Goal: Task Accomplishment & Management: Manage account settings

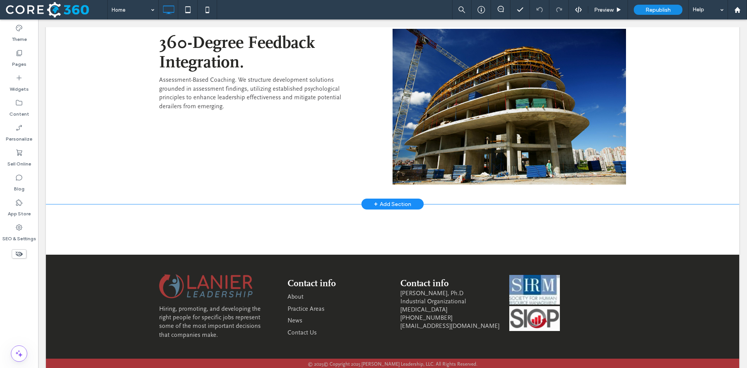
scroll to position [1355, 0]
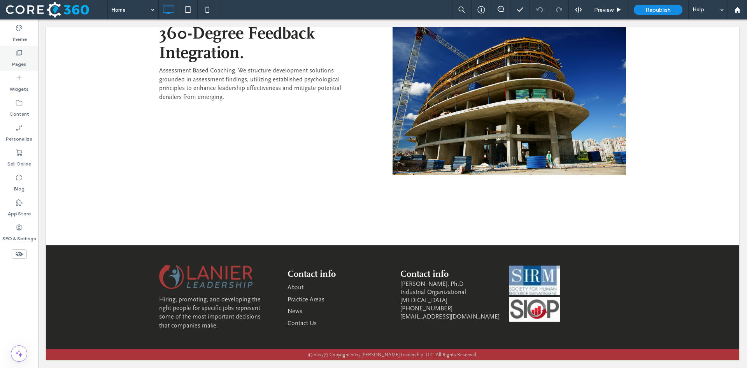
click at [23, 51] on div "Pages" at bounding box center [19, 58] width 38 height 25
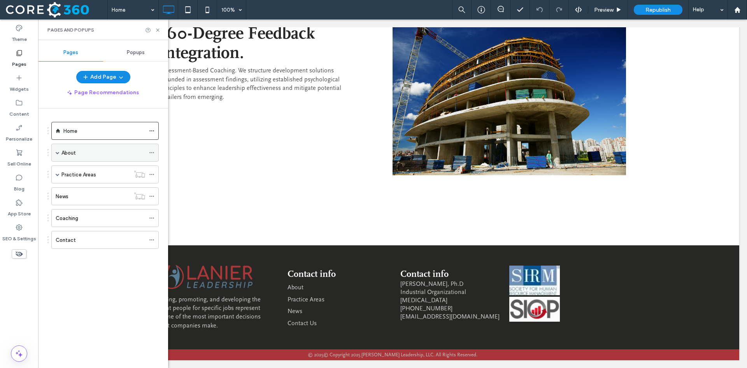
click at [111, 153] on div "About" at bounding box center [103, 153] width 84 height 8
click at [160, 30] on icon at bounding box center [158, 30] width 6 height 6
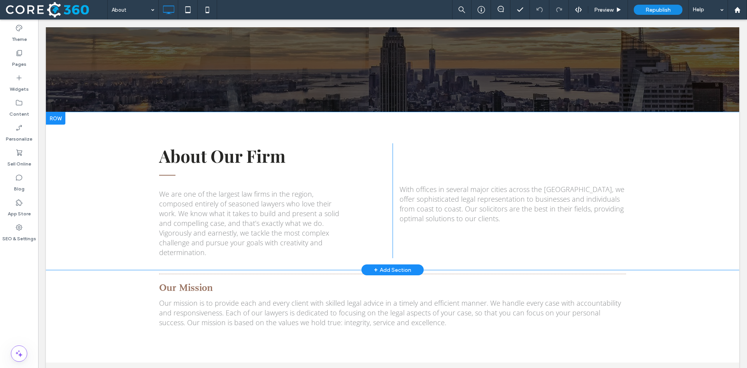
scroll to position [117, 0]
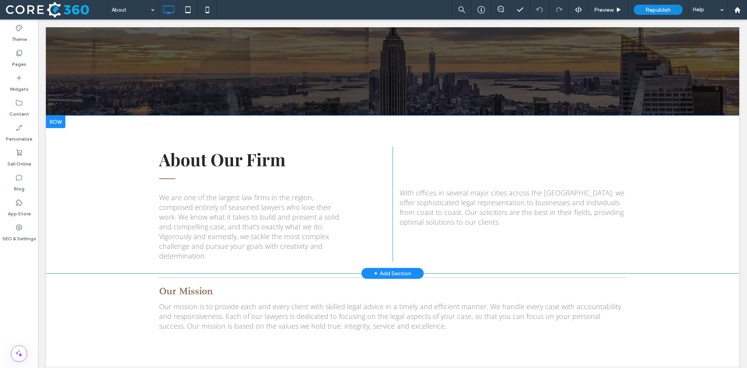
click at [63, 121] on div at bounding box center [55, 122] width 19 height 12
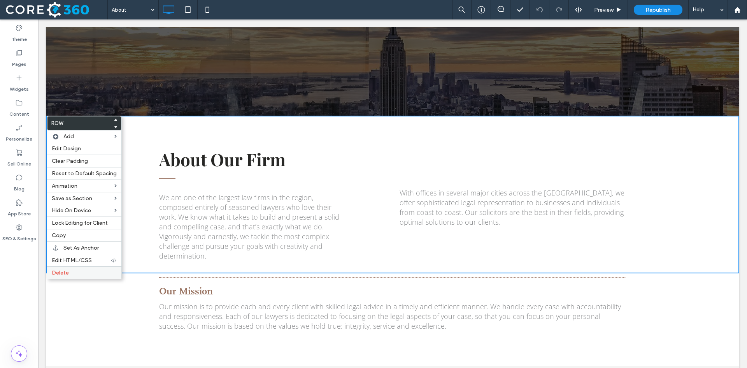
click at [72, 271] on label "Delete" at bounding box center [84, 272] width 65 height 7
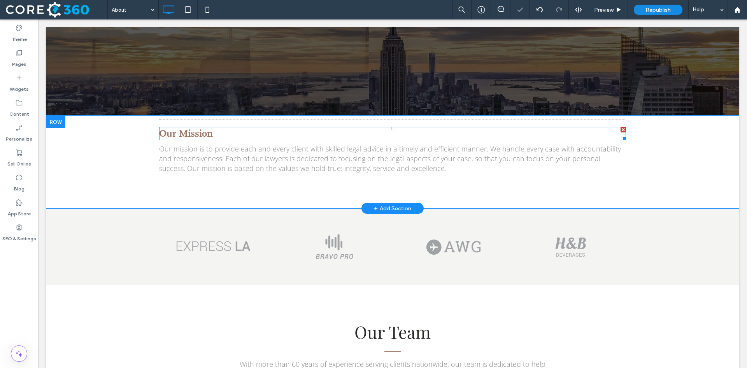
click at [195, 135] on span "Our Mission" at bounding box center [186, 134] width 54 height 12
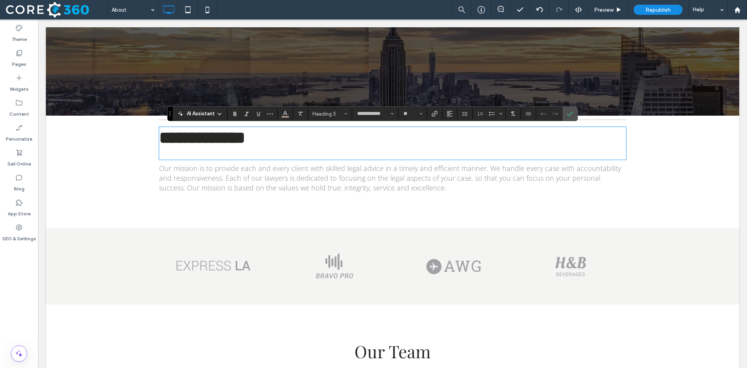
type input "**********"
type input "**"
type input "**********"
type input "**"
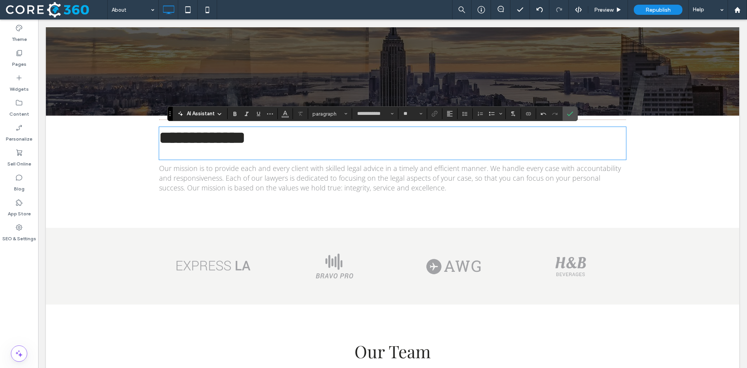
click at [289, 133] on h2 "**********" at bounding box center [392, 138] width 467 height 20
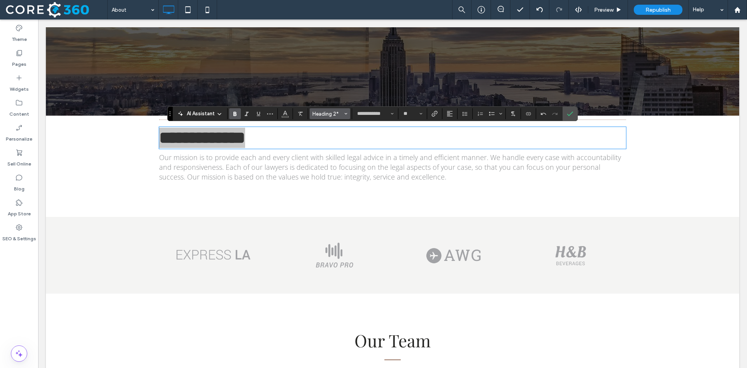
click at [321, 114] on span "Heading 2*" at bounding box center [327, 114] width 30 height 6
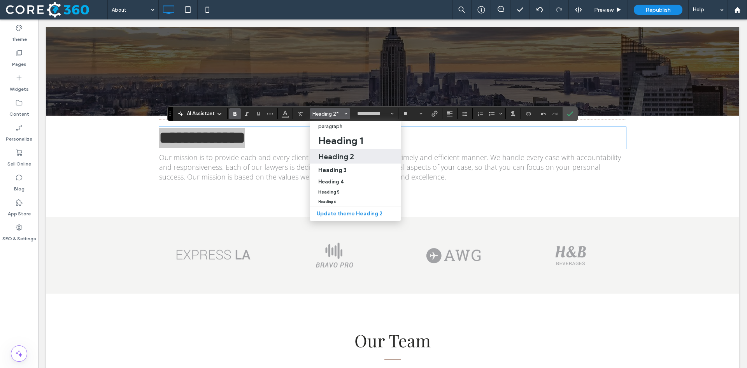
click at [344, 156] on h2 "Heading 2" at bounding box center [336, 156] width 36 height 9
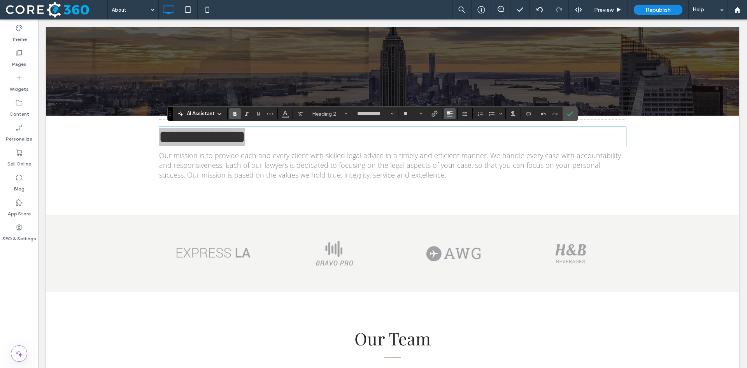
click at [445, 115] on button "Alignment" at bounding box center [450, 113] width 12 height 11
click at [453, 138] on use "ui.textEditor.alignment.center" at bounding box center [455, 137] width 5 height 5
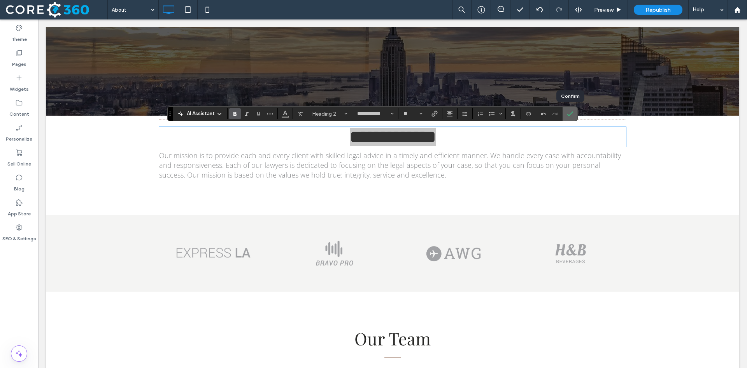
click at [569, 112] on icon "Confirm" at bounding box center [570, 113] width 6 height 6
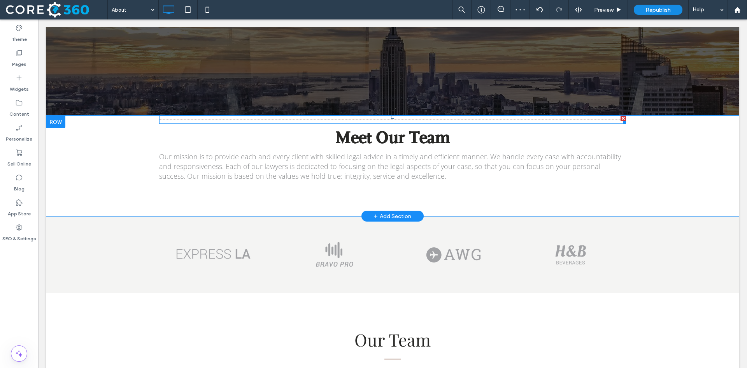
click at [620, 117] on div at bounding box center [622, 118] width 5 height 5
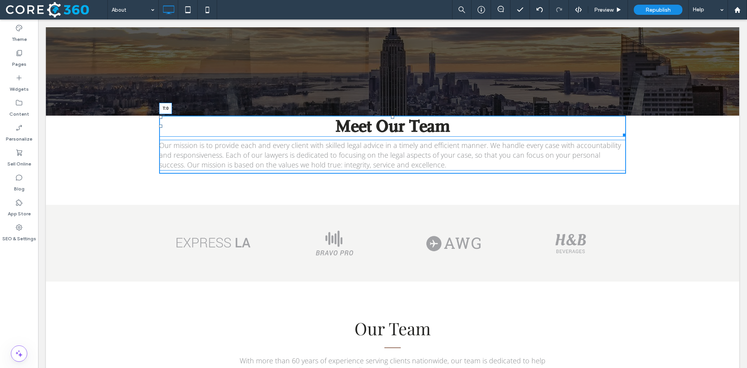
drag, startPoint x: 390, startPoint y: 121, endPoint x: 412, endPoint y: 136, distance: 26.9
click at [383, 117] on div "Meet Our Team ﻿ T:0" at bounding box center [392, 126] width 467 height 21
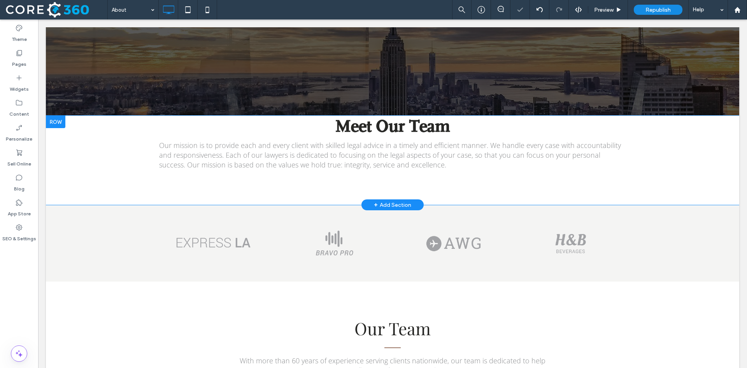
click at [52, 121] on div at bounding box center [55, 122] width 19 height 12
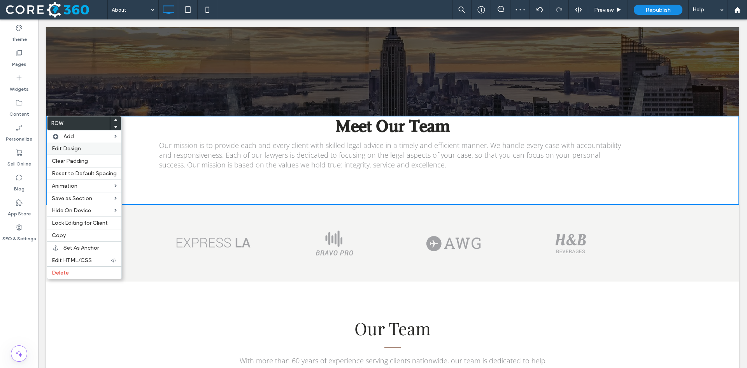
click at [68, 151] on span "Edit Design" at bounding box center [66, 148] width 29 height 7
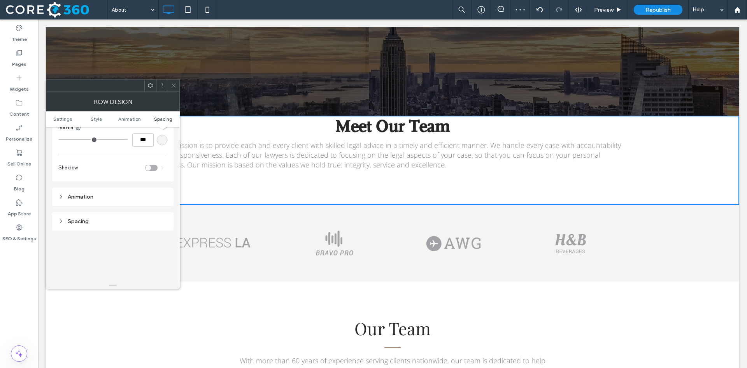
scroll to position [220, 0]
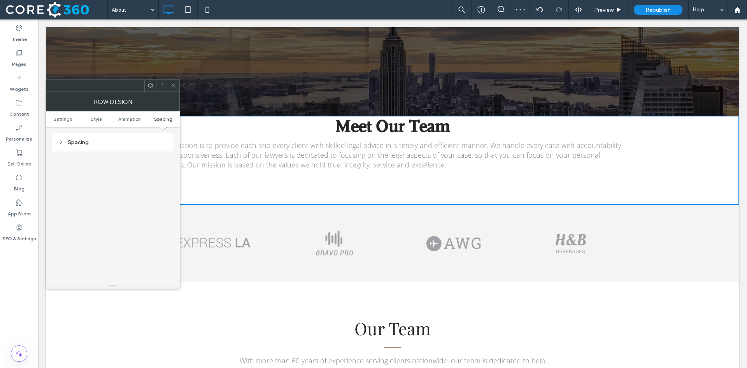
click at [83, 144] on div "Spacing" at bounding box center [112, 142] width 109 height 7
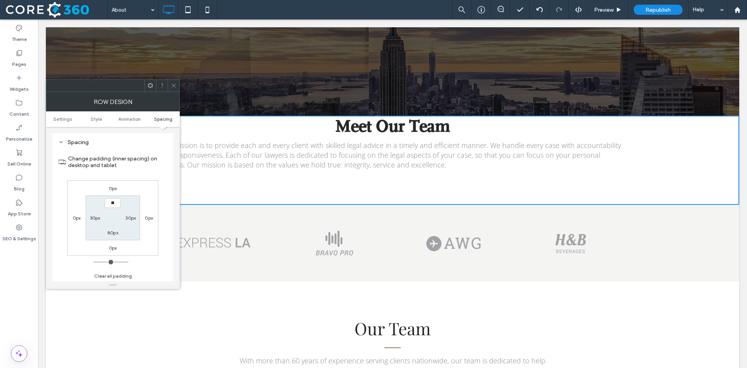
type input "****"
type input "**"
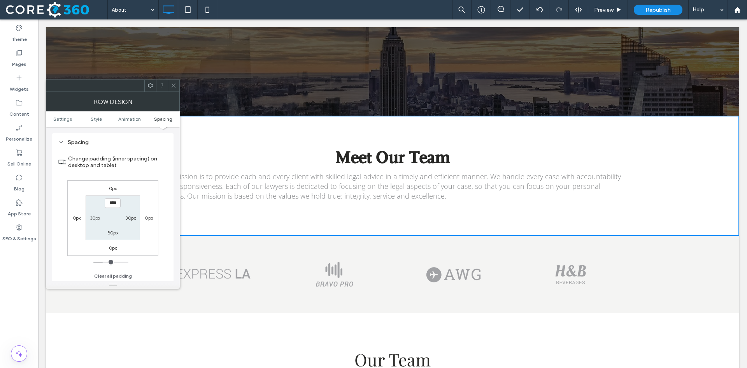
click at [173, 85] on use at bounding box center [174, 86] width 4 height 4
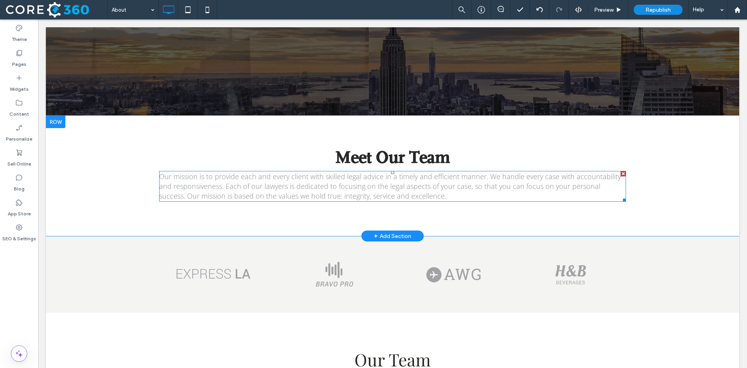
click at [393, 186] on span "Our mission is to provide each and every client with skilled legal advice in a …" at bounding box center [390, 186] width 462 height 29
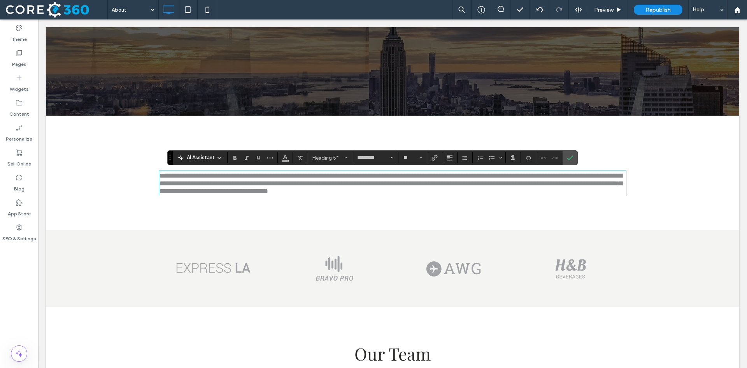
type input "**********"
type input "**"
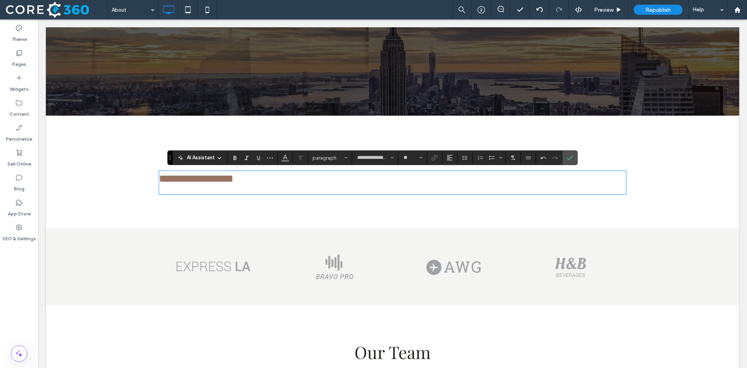
type input "**********"
type input "**"
click at [278, 183] on h3 "**********" at bounding box center [392, 179] width 467 height 14
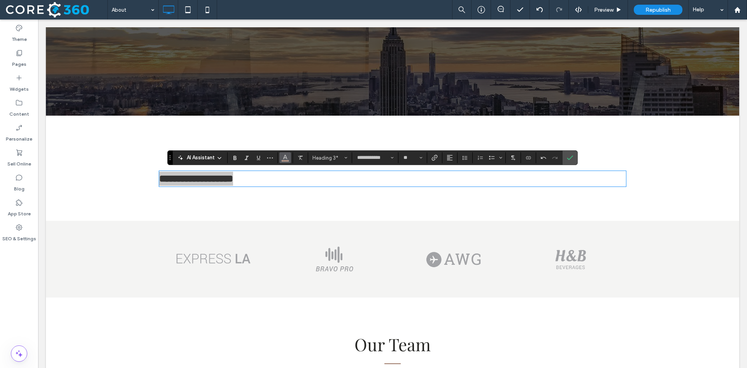
click at [285, 159] on icon "Color" at bounding box center [285, 157] width 6 height 6
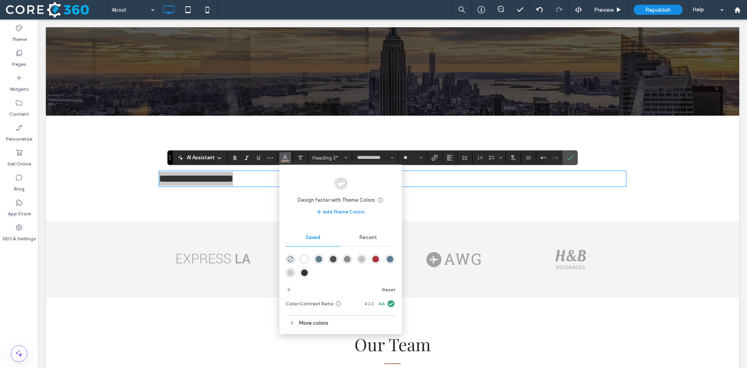
click at [317, 257] on div "rgba(96,125,139,1)" at bounding box center [318, 259] width 7 height 7
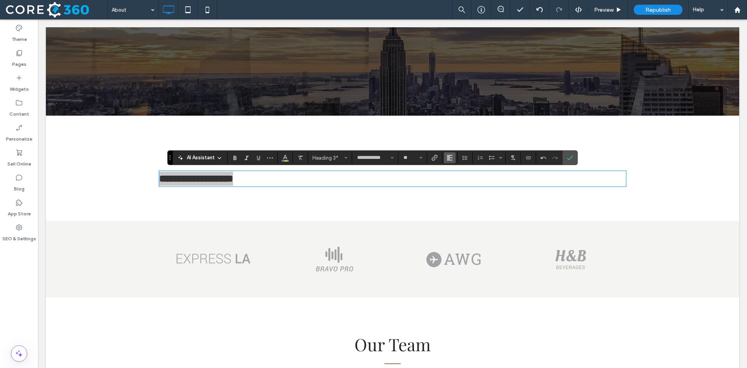
click at [450, 157] on icon "Alignment" at bounding box center [449, 157] width 6 height 6
click at [458, 182] on icon "ui.textEditor.alignment.center" at bounding box center [455, 182] width 6 height 6
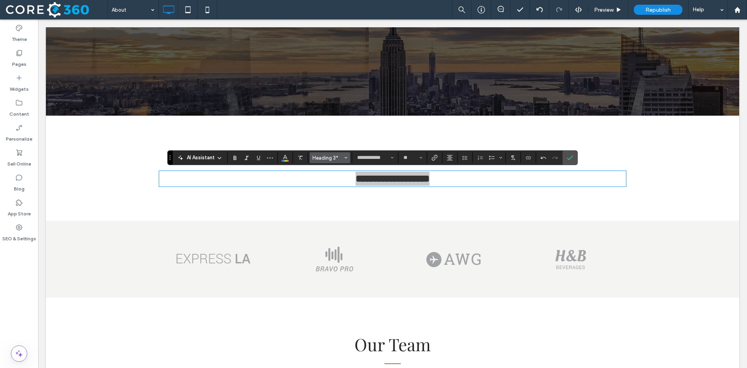
click at [333, 158] on span "Heading 3*" at bounding box center [327, 158] width 30 height 6
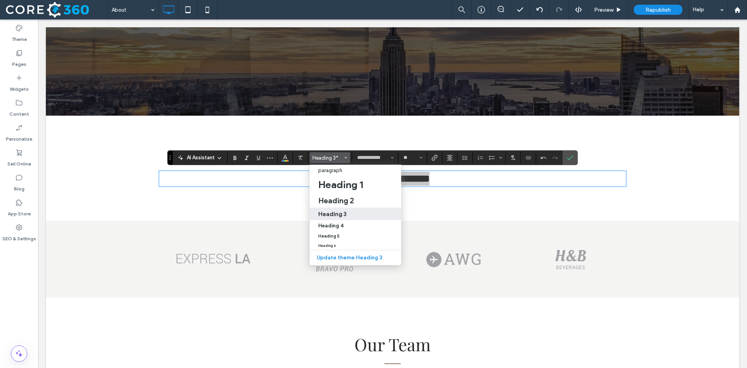
drag, startPoint x: 345, startPoint y: 213, endPoint x: 307, endPoint y: 194, distance: 42.8
click at [345, 213] on h3 "Heading 3" at bounding box center [332, 213] width 28 height 7
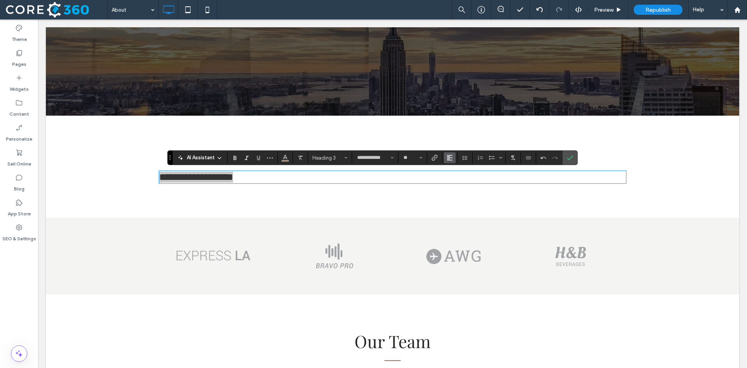
click at [447, 158] on use "Alignment" at bounding box center [449, 157] width 5 height 5
click at [455, 183] on icon "ui.textEditor.alignment.center" at bounding box center [455, 182] width 6 height 6
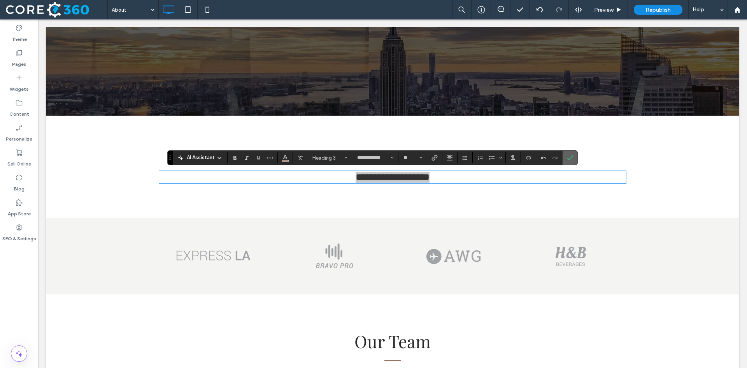
click at [567, 156] on icon "Confirm" at bounding box center [570, 157] width 6 height 6
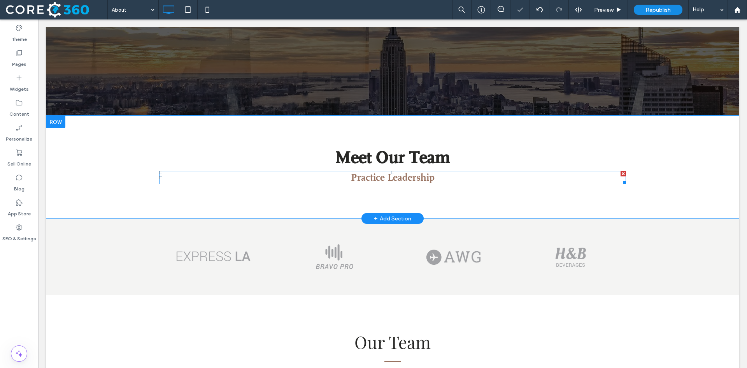
click at [397, 176] on span "Practice Leadership ﻿" at bounding box center [393, 178] width 84 height 12
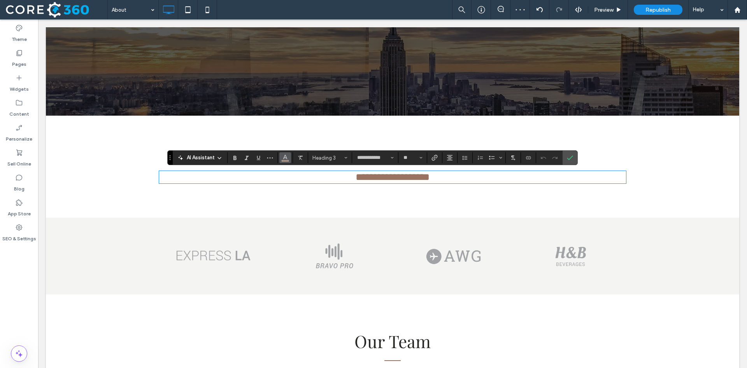
click at [282, 158] on icon "Color" at bounding box center [285, 157] width 6 height 6
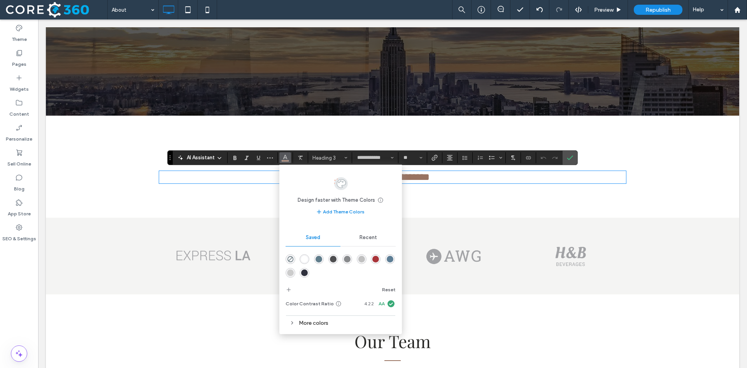
click at [364, 238] on span "Recent" at bounding box center [368, 237] width 18 height 6
click at [308, 238] on span "Saved" at bounding box center [313, 237] width 14 height 6
click at [318, 258] on div "rgba(96,125,139,1)" at bounding box center [318, 259] width 7 height 7
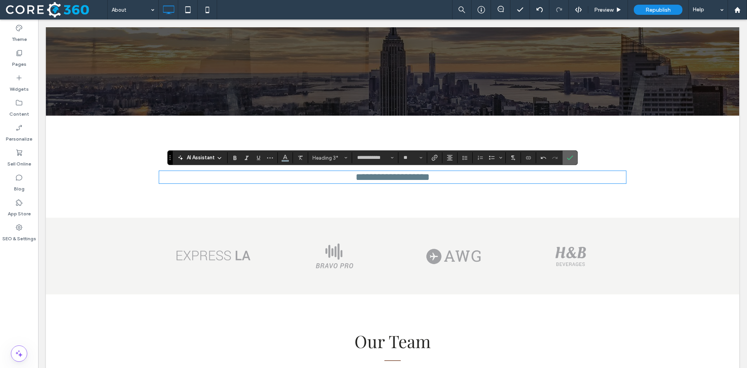
click at [574, 159] on label "Confirm" at bounding box center [570, 158] width 12 height 14
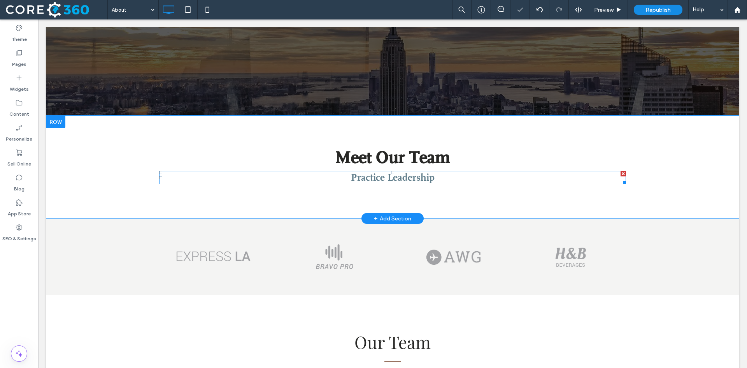
click at [408, 175] on span "Practice Leadership" at bounding box center [393, 178] width 84 height 12
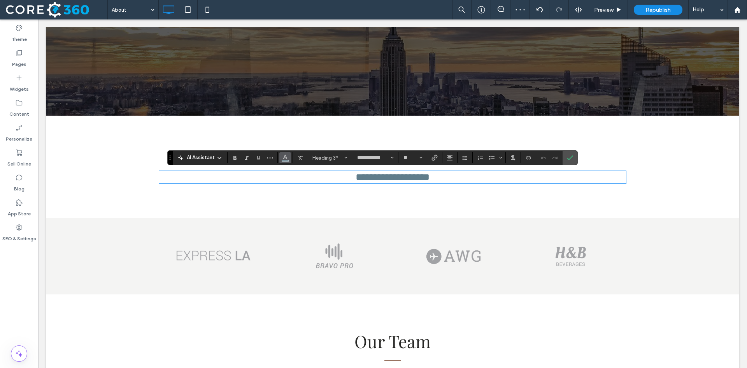
click at [281, 158] on button "Color" at bounding box center [285, 157] width 12 height 11
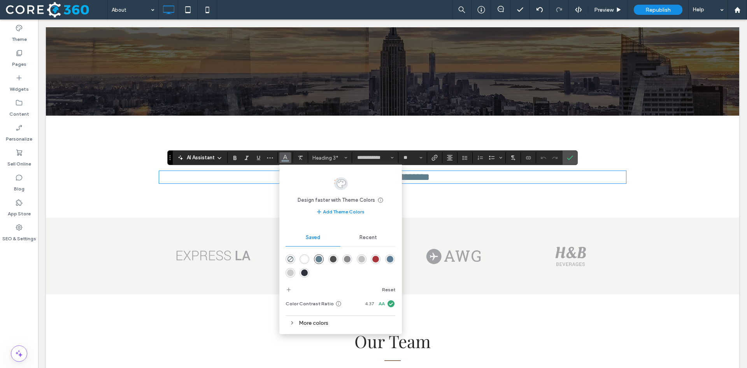
click at [303, 273] on div "rgba(47,49,61,1)" at bounding box center [304, 272] width 7 height 7
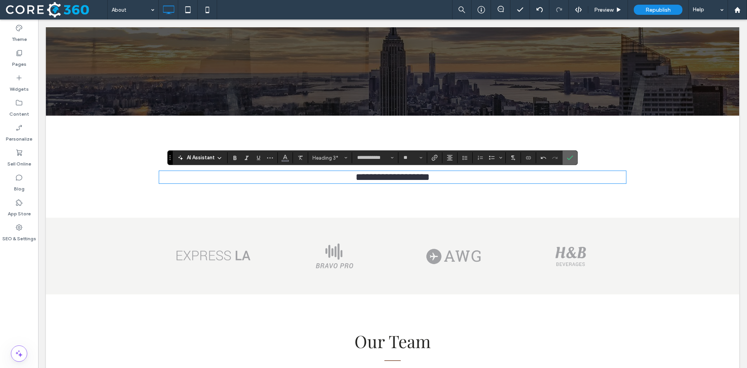
click at [570, 157] on icon "Confirm" at bounding box center [570, 157] width 6 height 6
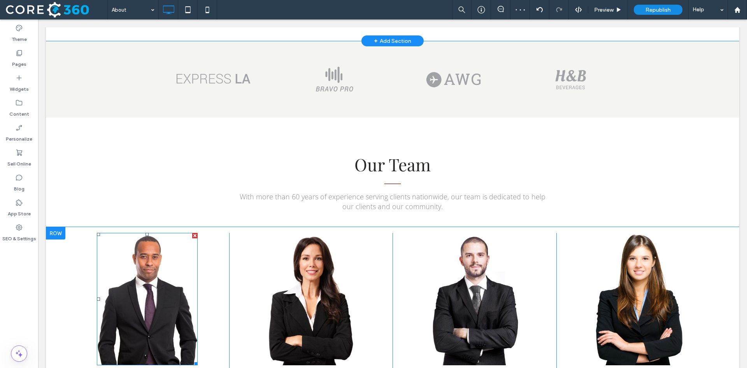
scroll to position [233, 0]
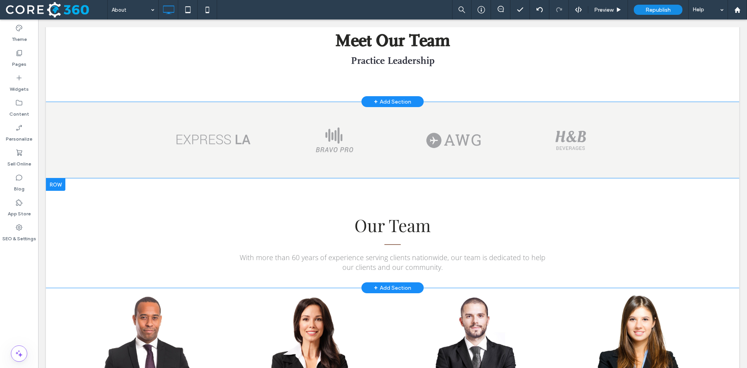
click at [55, 181] on div at bounding box center [55, 184] width 19 height 12
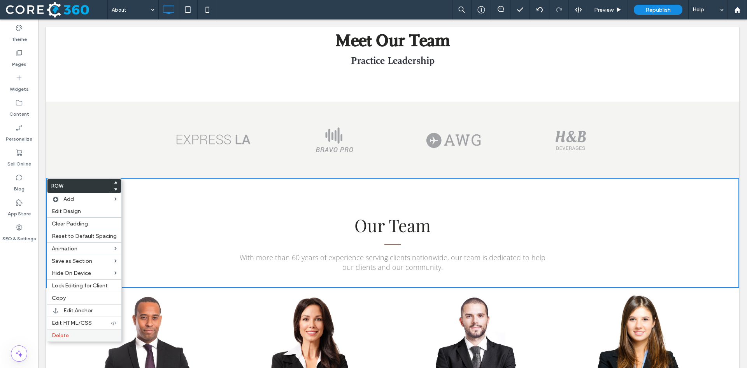
click at [63, 334] on span "Delete" at bounding box center [60, 335] width 17 height 7
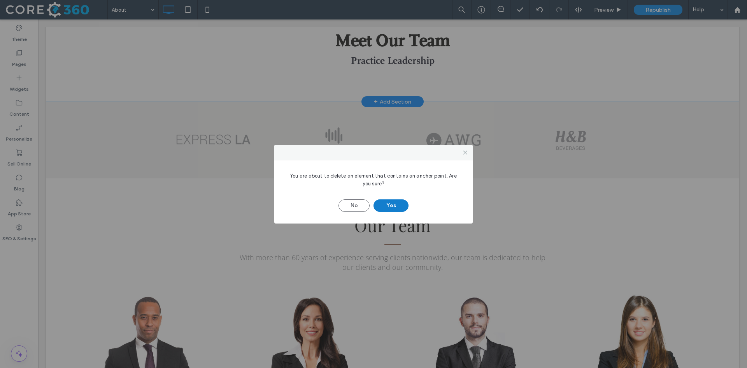
click at [385, 205] on button "Yes" at bounding box center [390, 205] width 35 height 12
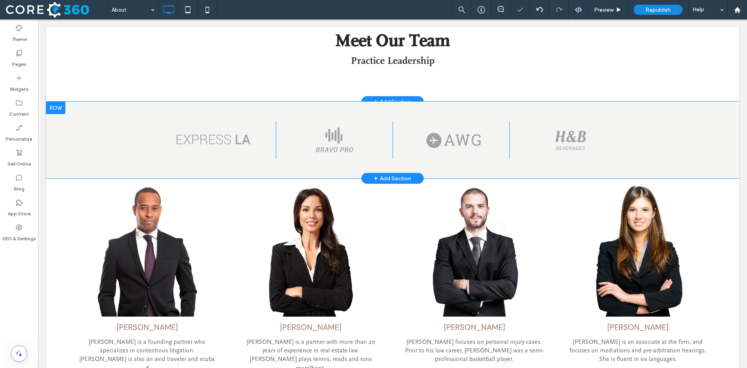
click at [56, 104] on div at bounding box center [55, 108] width 19 height 12
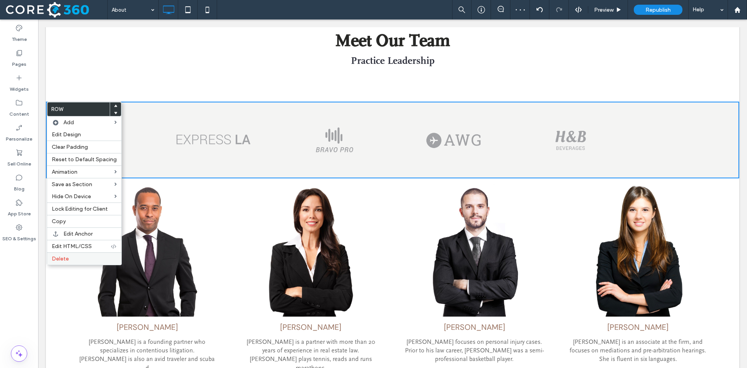
click at [58, 258] on span "Delete" at bounding box center [60, 258] width 17 height 7
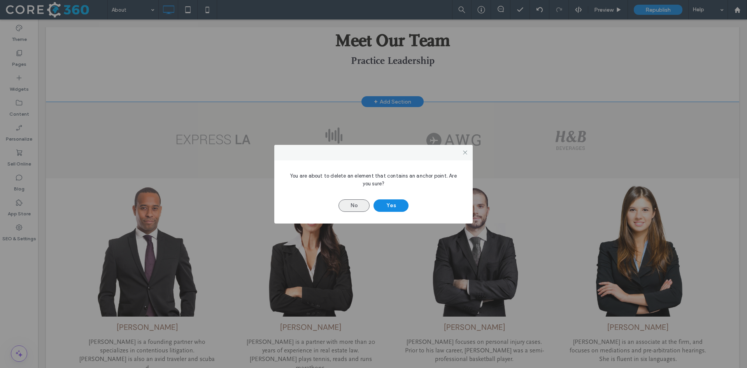
click at [346, 204] on button "No" at bounding box center [353, 205] width 31 height 12
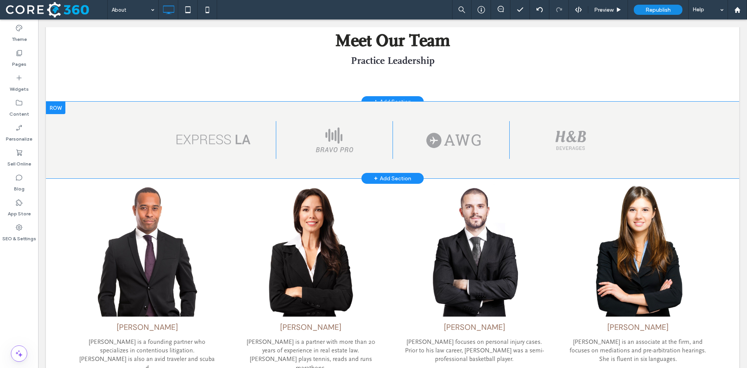
click at [51, 107] on div at bounding box center [55, 108] width 19 height 12
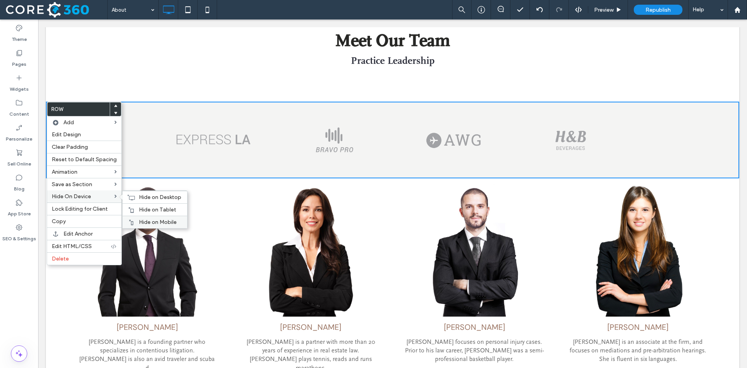
click at [144, 222] on span "Hide on Mobile" at bounding box center [158, 222] width 38 height 7
click at [149, 211] on span "Hide on Tablet" at bounding box center [157, 209] width 37 height 7
click at [157, 200] on span "Hide on Desktop" at bounding box center [160, 197] width 42 height 7
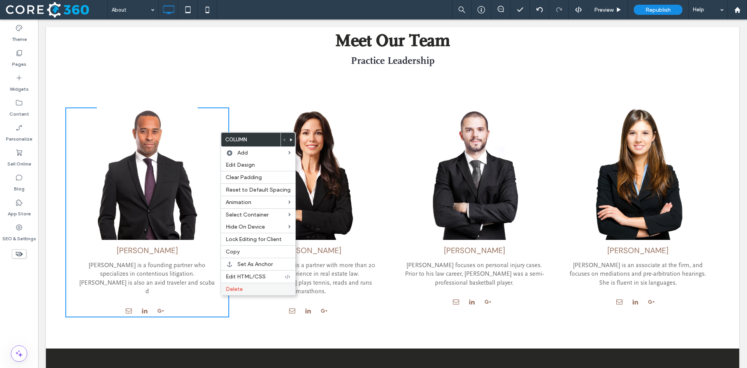
click at [233, 289] on span "Delete" at bounding box center [234, 288] width 17 height 7
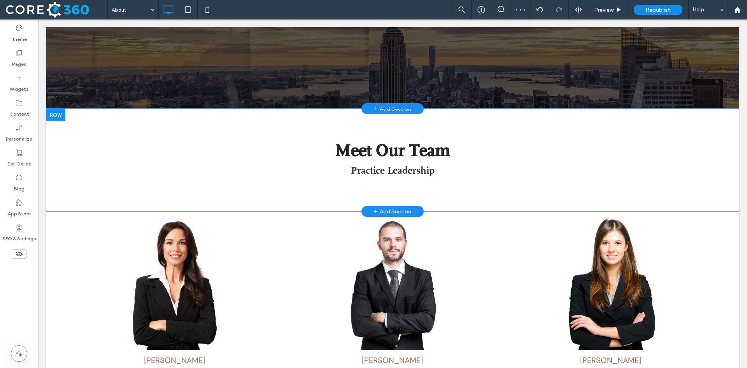
scroll to position [0, 0]
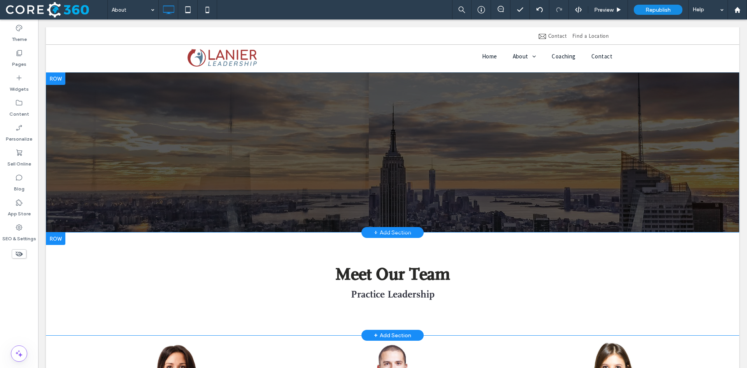
click at [54, 77] on div at bounding box center [55, 78] width 19 height 12
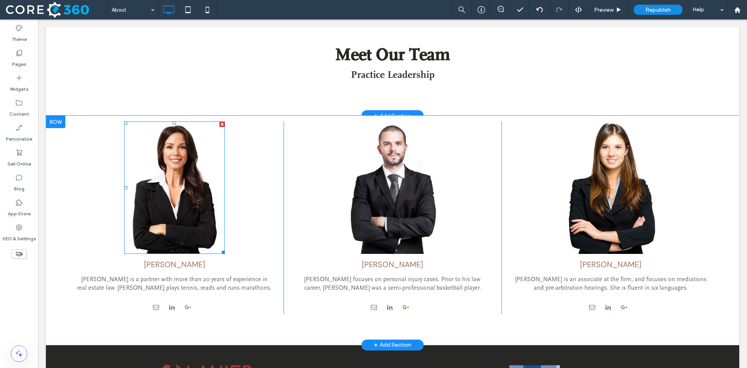
scroll to position [233, 0]
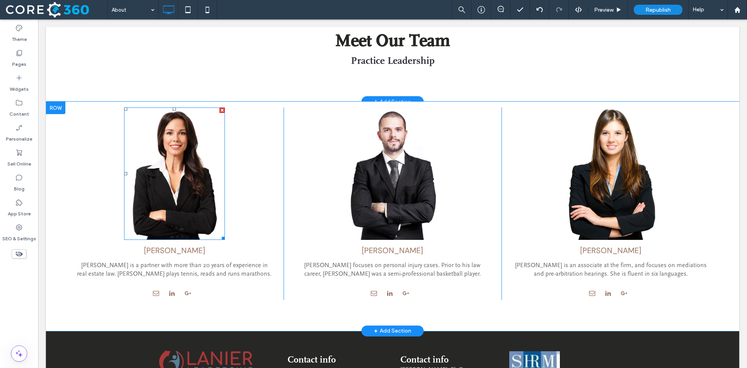
click at [159, 165] on img at bounding box center [174, 173] width 101 height 132
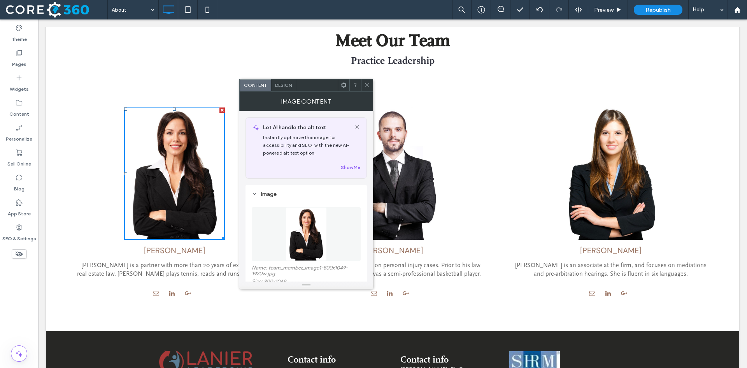
click at [303, 228] on figure at bounding box center [306, 234] width 109 height 54
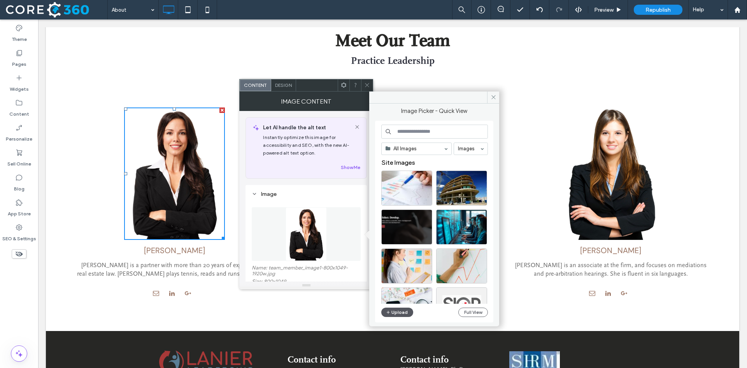
click at [398, 313] on button "Upload" at bounding box center [397, 311] width 32 height 9
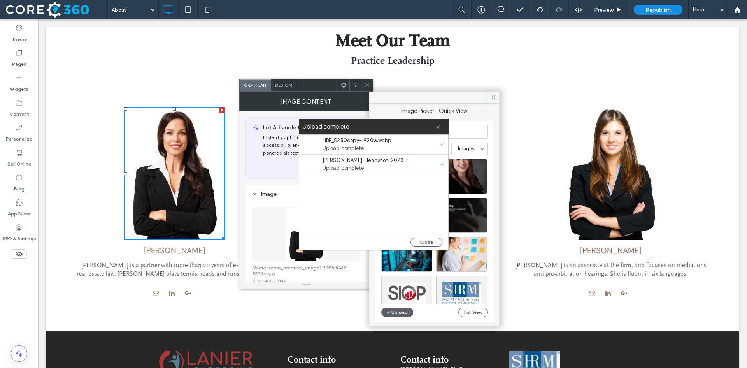
click at [438, 126] on icon at bounding box center [438, 126] width 5 height 5
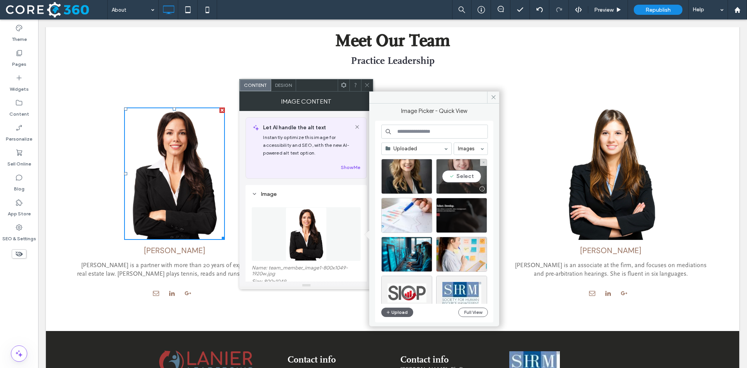
click at [457, 173] on div "Select" at bounding box center [461, 176] width 51 height 35
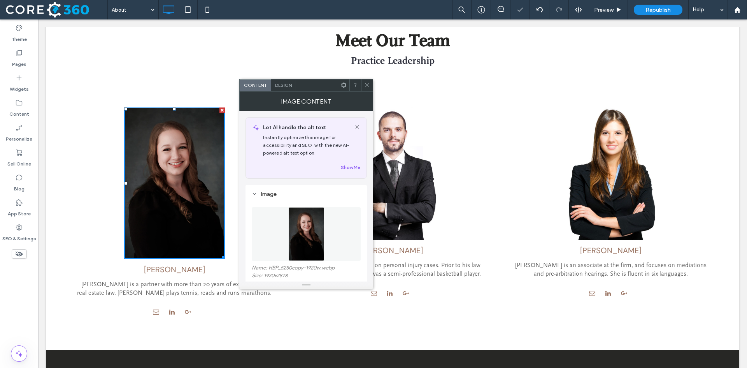
click at [365, 85] on icon at bounding box center [367, 85] width 6 height 6
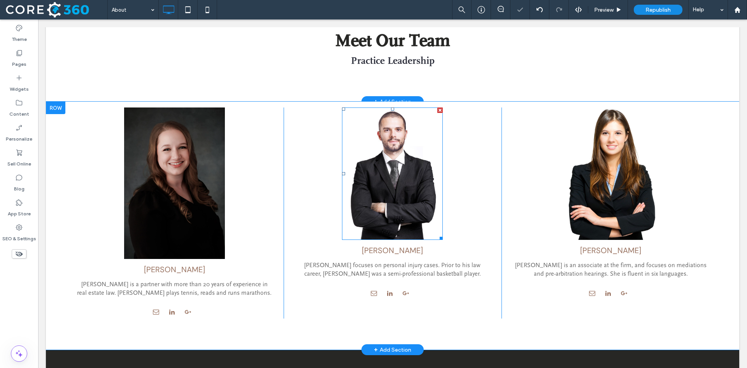
click at [393, 151] on img at bounding box center [392, 173] width 101 height 132
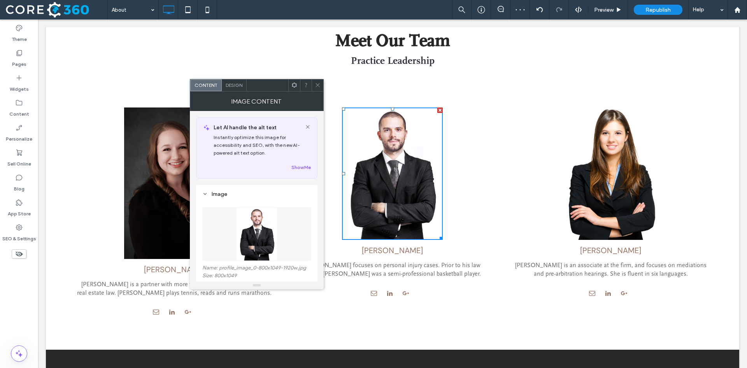
click at [263, 249] on figure at bounding box center [256, 234] width 109 height 54
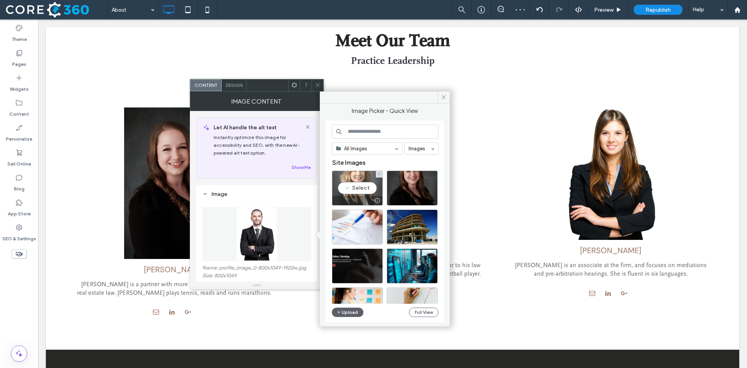
click at [350, 186] on div "Select" at bounding box center [357, 187] width 51 height 35
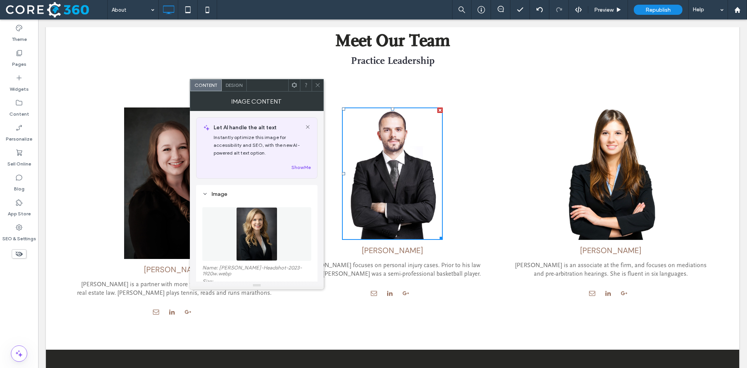
click at [316, 81] on span at bounding box center [318, 85] width 6 height 12
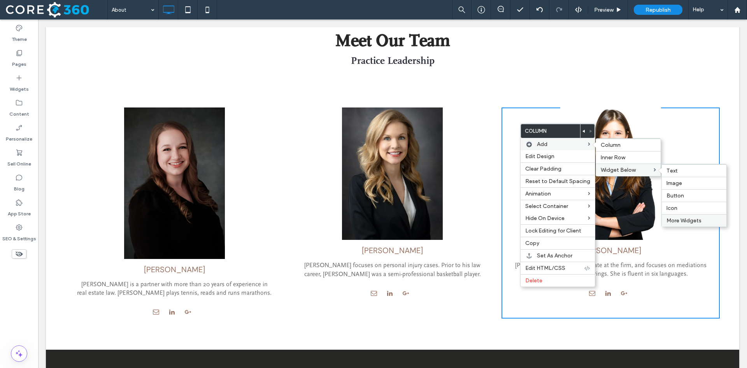
click at [681, 222] on span "More Widgets" at bounding box center [683, 220] width 35 height 7
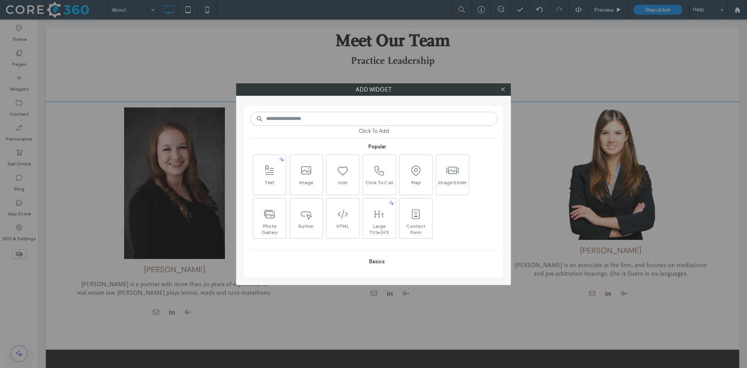
scroll to position [78, 0]
click at [272, 223] on span "Photo Gallery" at bounding box center [269, 227] width 33 height 11
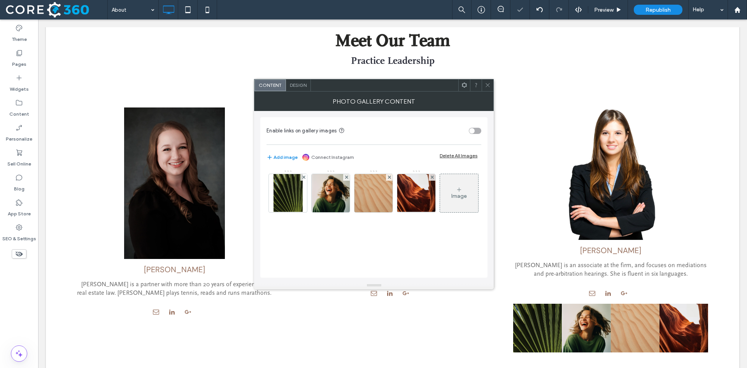
click at [297, 84] on span "Design" at bounding box center [298, 85] width 17 height 6
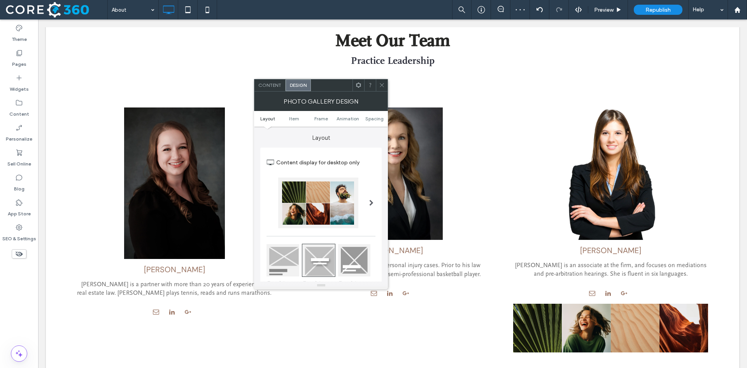
click at [371, 200] on span at bounding box center [371, 203] width 4 height 6
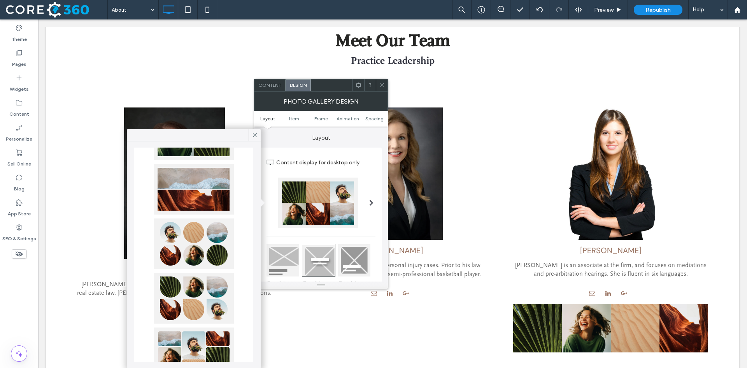
scroll to position [311, 0]
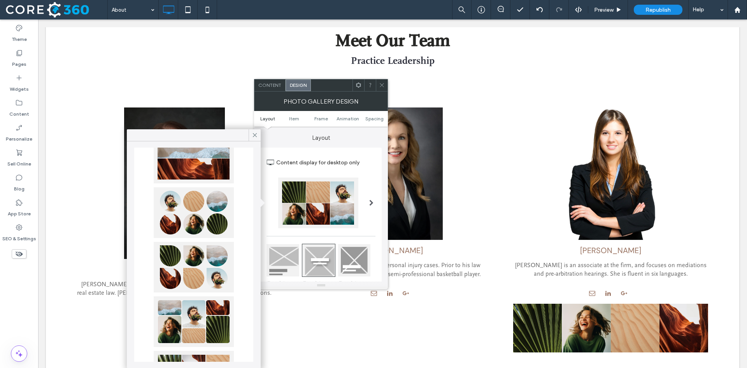
click at [196, 205] on div at bounding box center [194, 212] width 80 height 51
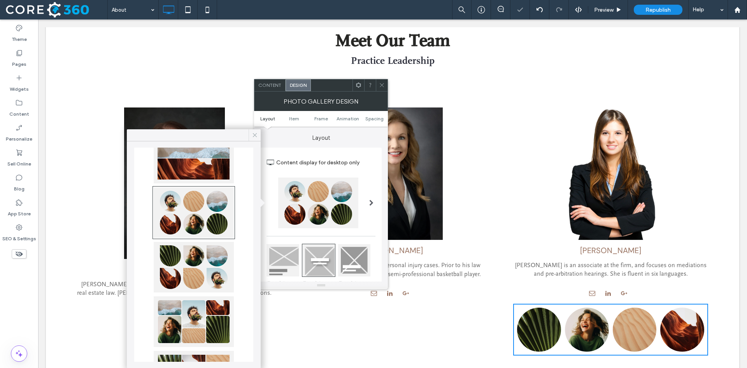
click at [255, 133] on icon at bounding box center [254, 134] width 7 height 7
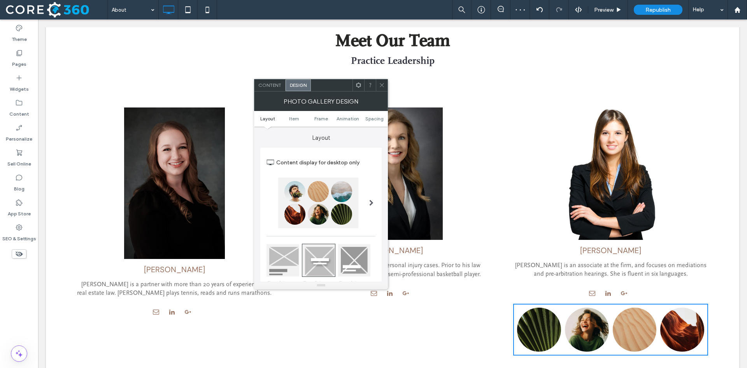
drag, startPoint x: 378, startPoint y: 86, endPoint x: 452, endPoint y: 135, distance: 89.0
click at [378, 86] on div at bounding box center [382, 85] width 12 height 12
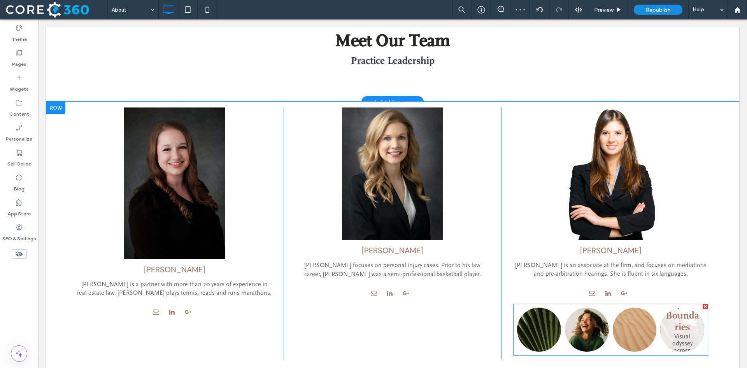
click at [662, 316] on link at bounding box center [682, 329] width 44 height 44
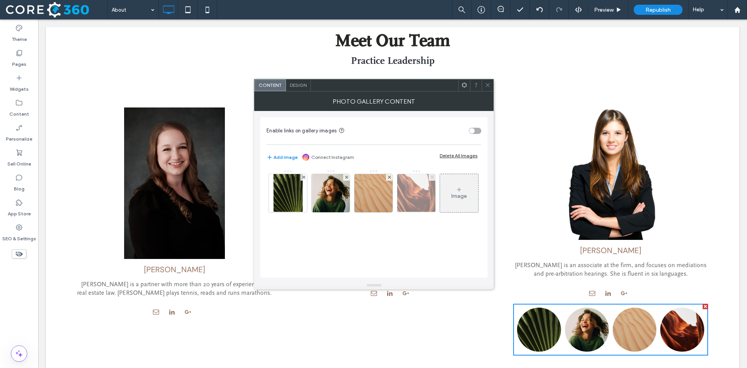
click at [431, 177] on icon at bounding box center [432, 176] width 3 height 3
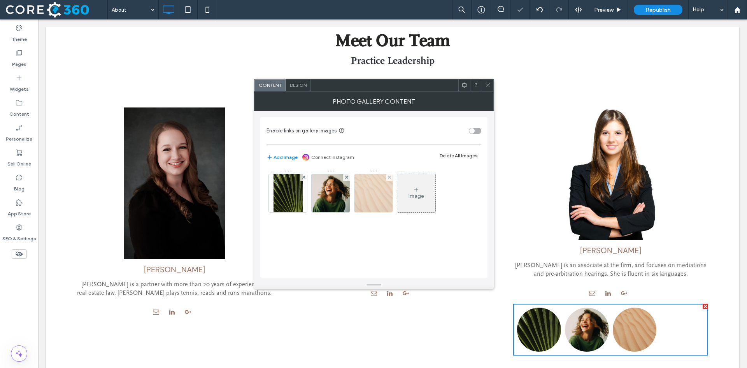
click at [387, 175] on div at bounding box center [389, 177] width 7 height 7
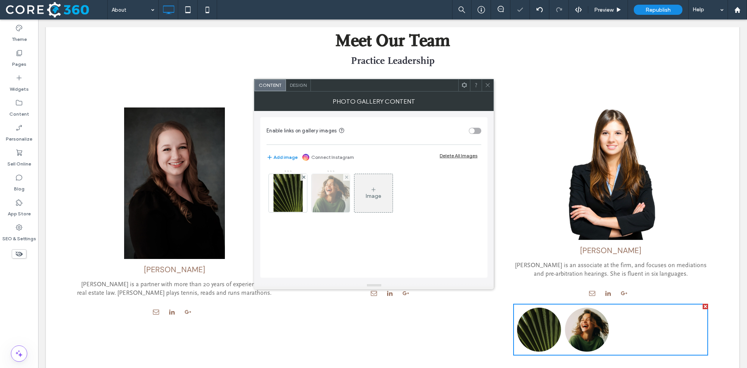
click at [344, 177] on div at bounding box center [346, 177] width 7 height 7
click at [304, 85] on span "Design" at bounding box center [298, 85] width 17 height 6
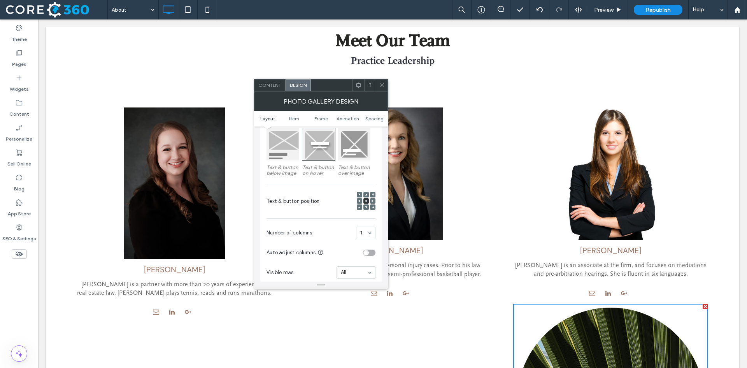
scroll to position [117, 0]
click at [266, 85] on span "Content" at bounding box center [269, 85] width 23 height 6
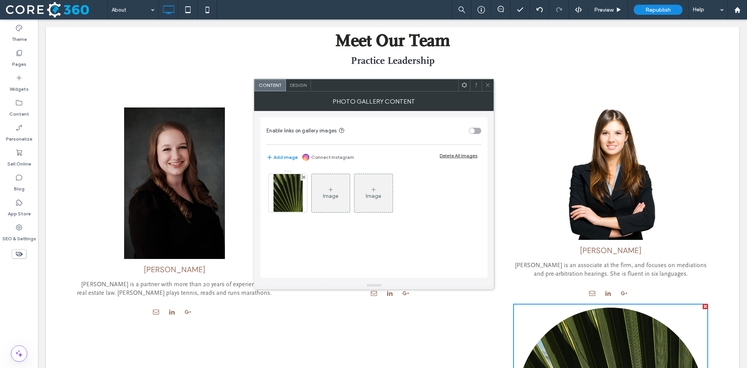
drag, startPoint x: 286, startPoint y: 192, endPoint x: 300, endPoint y: 192, distance: 14.0
click at [285, 192] on img at bounding box center [287, 193] width 29 height 38
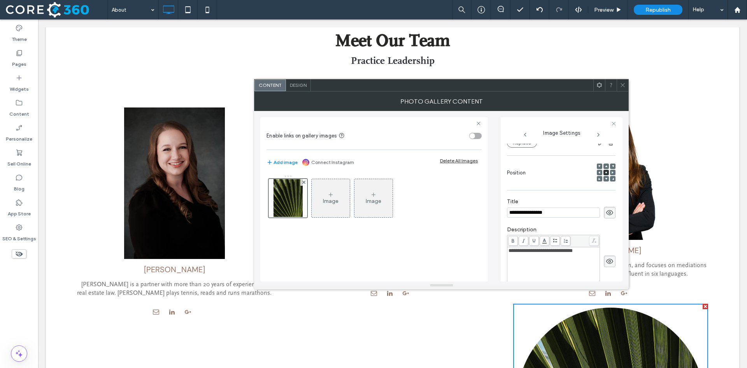
scroll to position [0, 0]
click at [606, 212] on icon at bounding box center [610, 212] width 8 height 9
click at [606, 262] on icon at bounding box center [610, 261] width 8 height 9
click at [623, 89] on span at bounding box center [623, 85] width 6 height 12
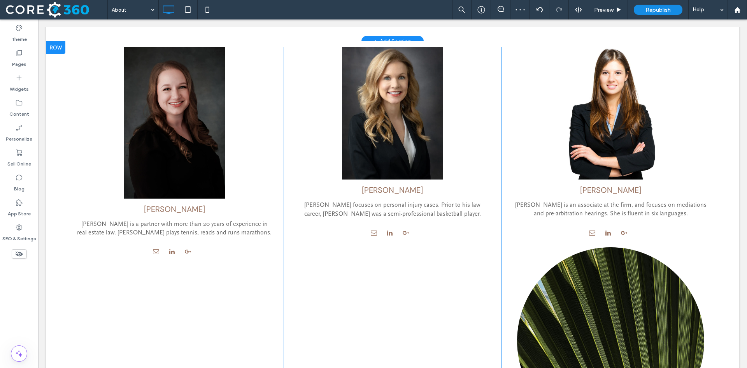
scroll to position [389, 0]
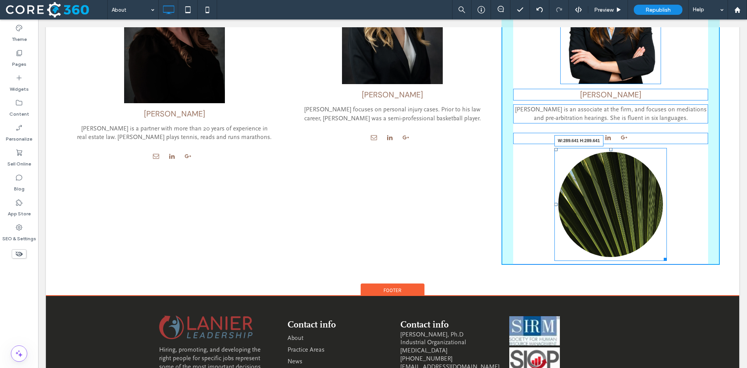
drag, startPoint x: 698, startPoint y: 340, endPoint x: 708, endPoint y: 309, distance: 32.3
click at [658, 297] on div "Click To Paste Click To Paste Click To Paste Click To Paste Find a Location Con…" at bounding box center [392, 24] width 693 height 772
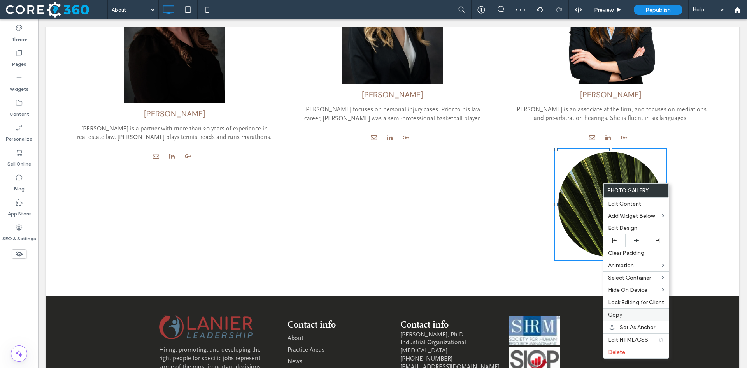
click at [625, 310] on div "Copy" at bounding box center [635, 314] width 65 height 12
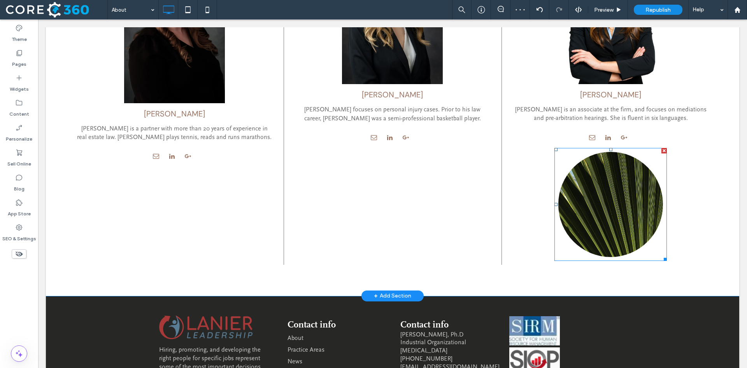
scroll to position [194, 0]
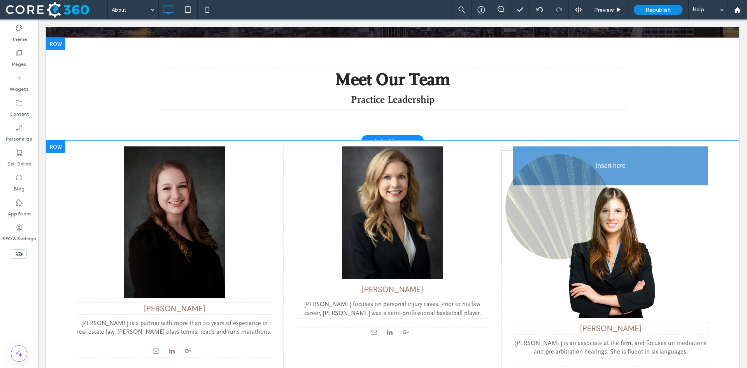
drag, startPoint x: 612, startPoint y: 357, endPoint x: 642, endPoint y: 206, distance: 153.5
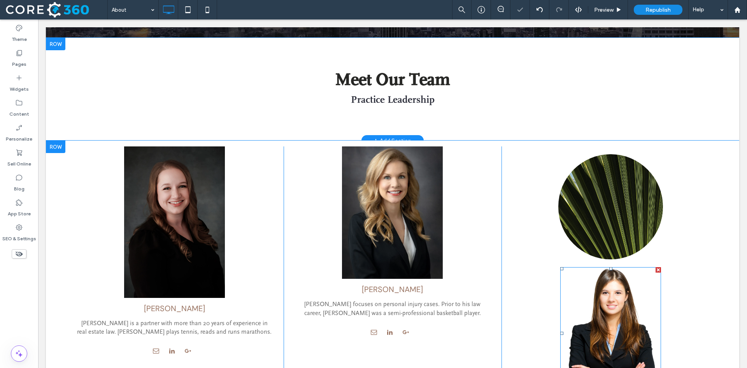
click at [655, 271] on div at bounding box center [657, 269] width 5 height 5
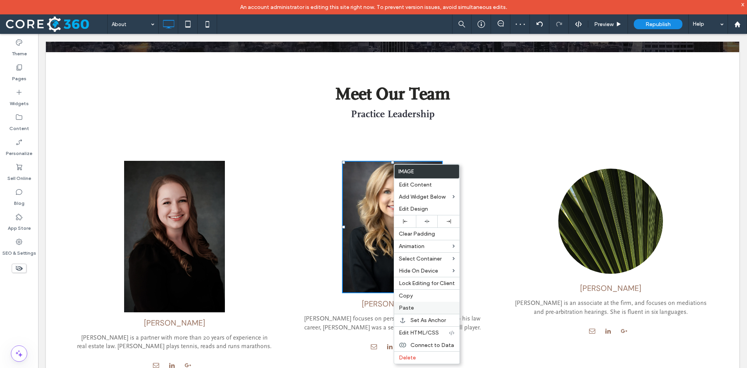
click at [418, 307] on label "Paste" at bounding box center [427, 307] width 56 height 7
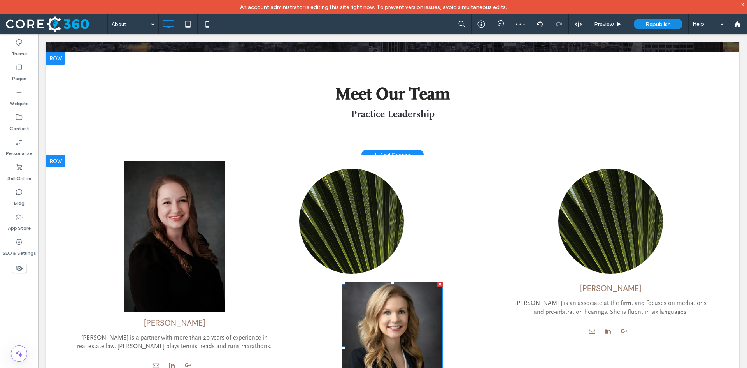
click at [439, 282] on div at bounding box center [439, 283] width 5 height 5
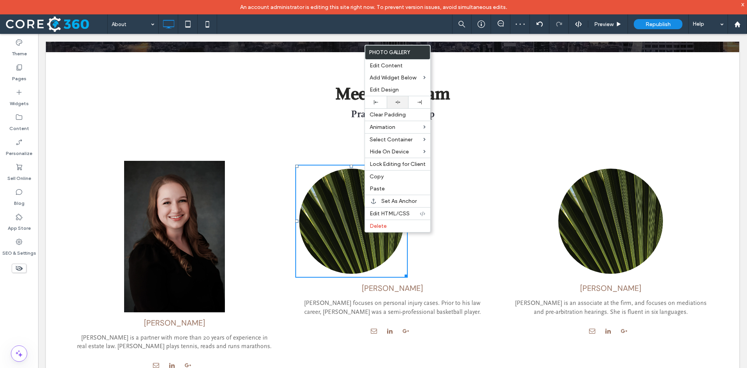
click at [394, 98] on div at bounding box center [398, 102] width 22 height 12
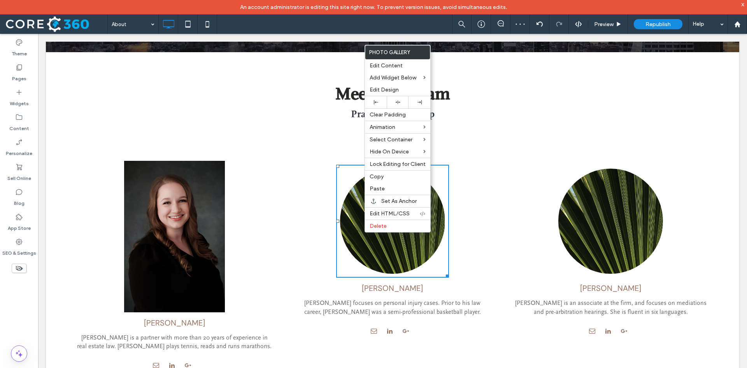
click at [166, 215] on img at bounding box center [174, 236] width 101 height 151
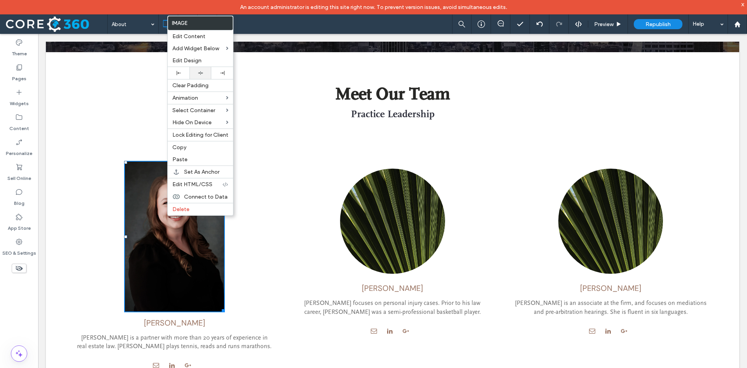
click at [194, 70] on div at bounding box center [200, 73] width 22 height 12
click at [189, 158] on label "Paste" at bounding box center [200, 159] width 56 height 7
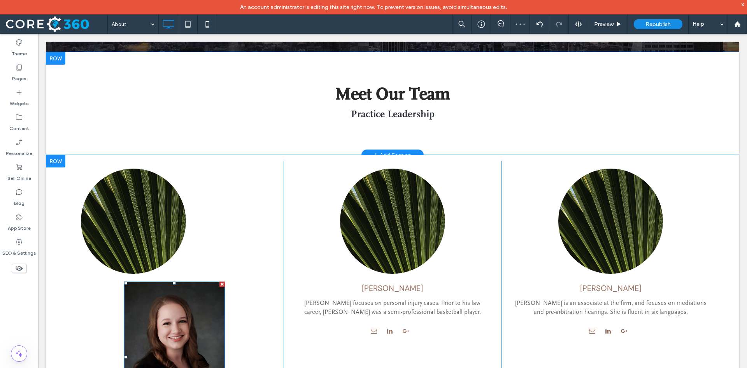
click at [222, 282] on div at bounding box center [221, 283] width 5 height 5
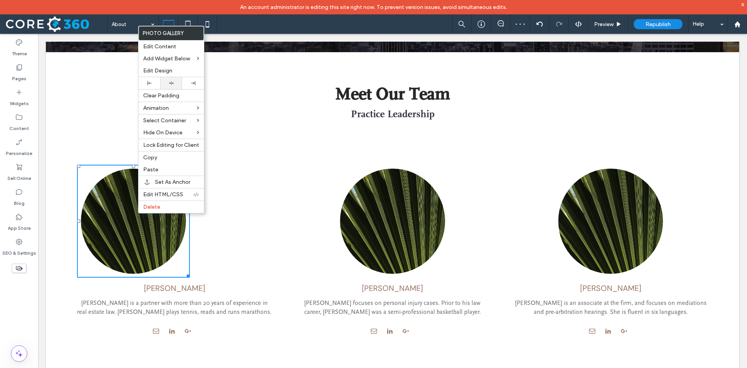
click at [173, 85] on icon at bounding box center [171, 83] width 5 height 5
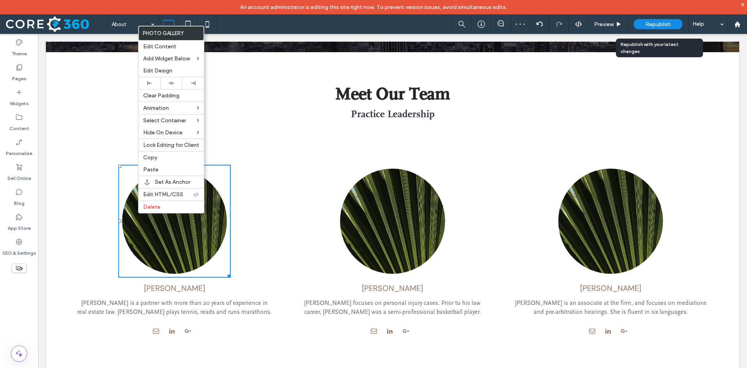
click at [650, 23] on span "Republish" at bounding box center [657, 24] width 25 height 7
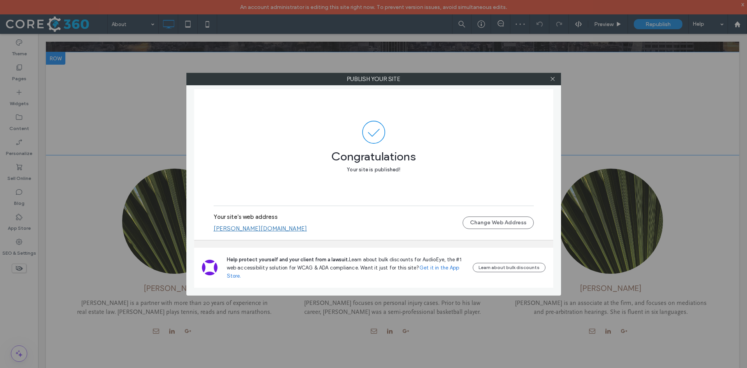
click at [282, 228] on link "[PERSON_NAME][DOMAIN_NAME]" at bounding box center [260, 228] width 93 height 7
click at [553, 77] on icon at bounding box center [553, 79] width 6 height 6
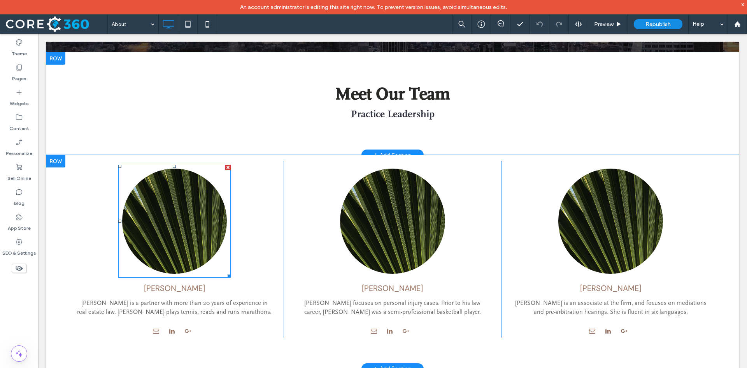
click at [166, 225] on link at bounding box center [174, 220] width 105 height 105
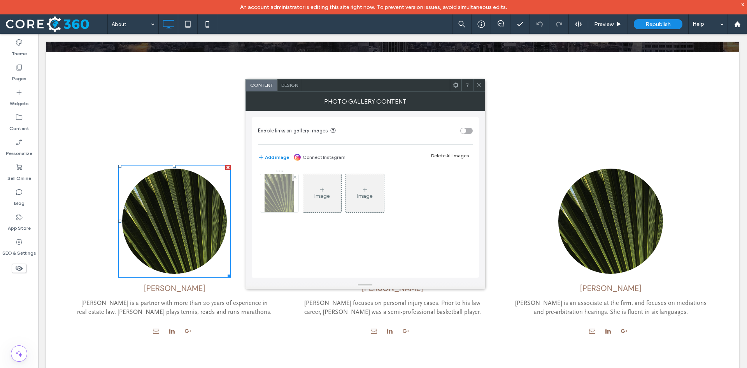
click at [290, 200] on img at bounding box center [278, 193] width 29 height 38
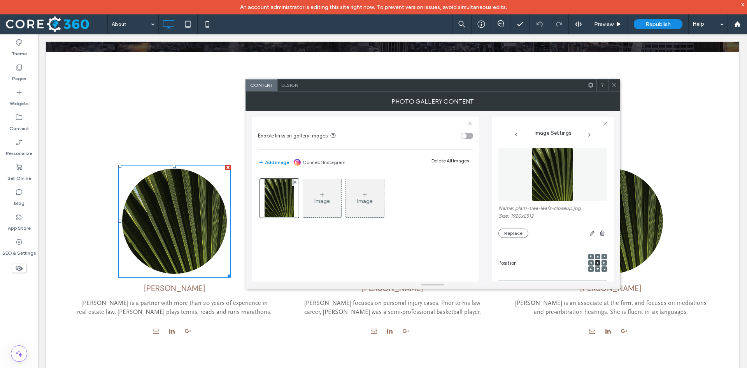
click at [547, 182] on img at bounding box center [552, 174] width 41 height 54
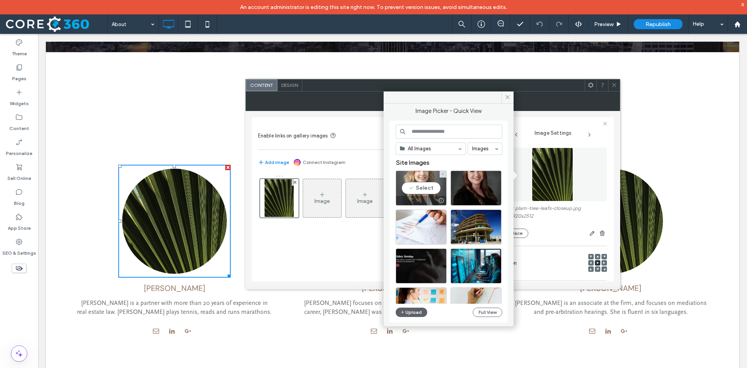
click at [429, 188] on div "Select" at bounding box center [421, 187] width 51 height 35
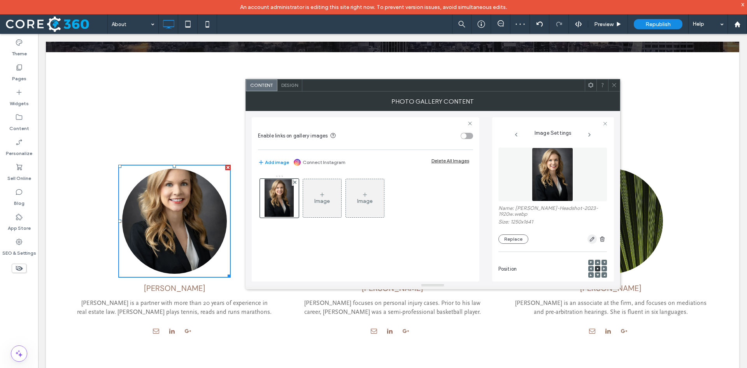
click at [589, 236] on icon "button" at bounding box center [592, 239] width 6 height 6
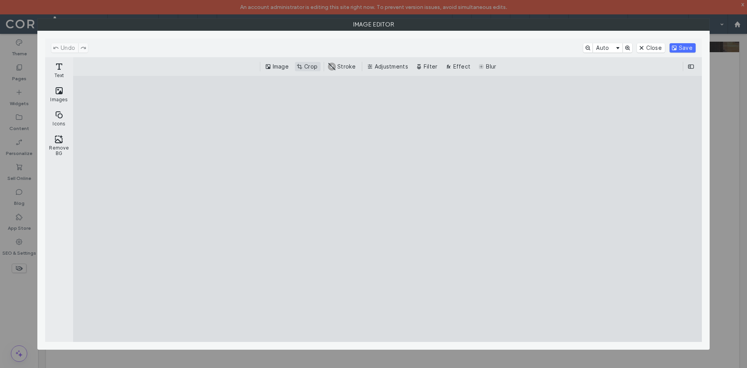
click at [309, 65] on button "Crop" at bounding box center [308, 66] width 26 height 9
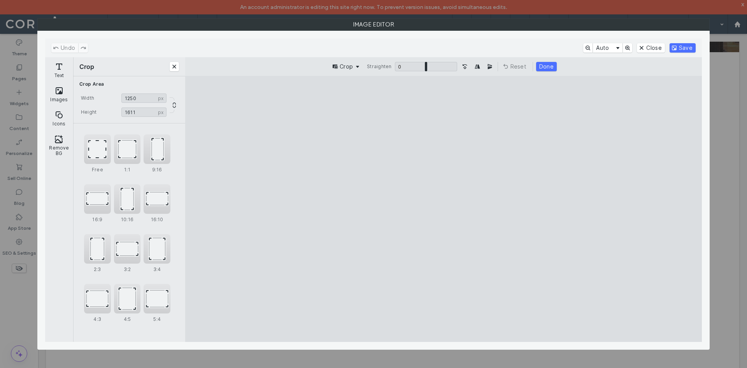
type input "****"
click at [443, 209] on cesdk-canvas "Editor canvas" at bounding box center [443, 209] width 0 height 0
click at [124, 150] on div "1:1" at bounding box center [127, 149] width 27 height 30
type input "****"
drag, startPoint x: 520, startPoint y: 169, endPoint x: 532, endPoint y: 199, distance: 32.6
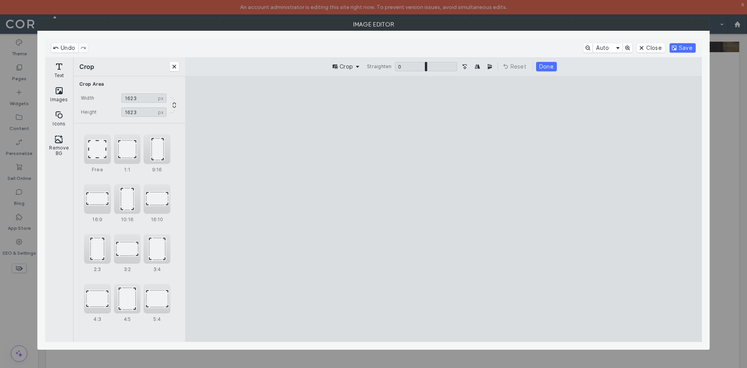
click at [443, 209] on cesdk-canvas "Editor canvas" at bounding box center [443, 209] width 0 height 0
click at [550, 67] on button "Done" at bounding box center [546, 66] width 21 height 9
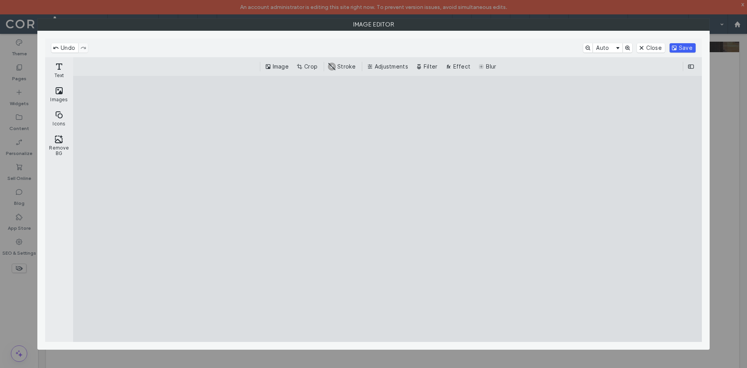
click at [677, 47] on button "Save" at bounding box center [682, 47] width 26 height 9
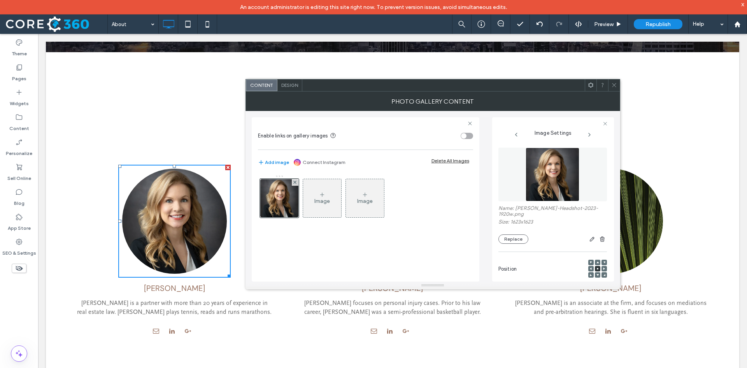
click at [614, 86] on use at bounding box center [614, 85] width 4 height 4
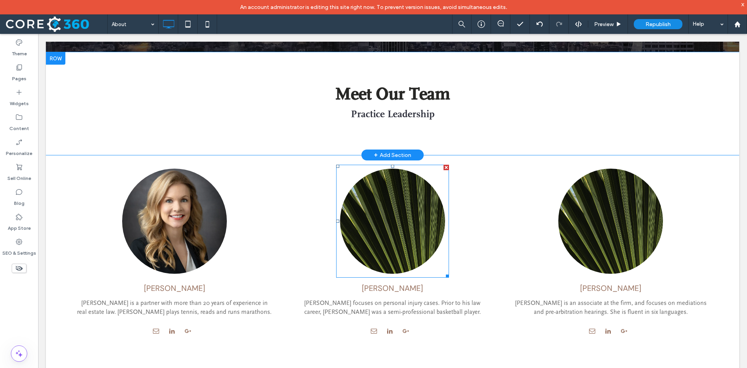
click at [388, 208] on link at bounding box center [392, 220] width 105 height 105
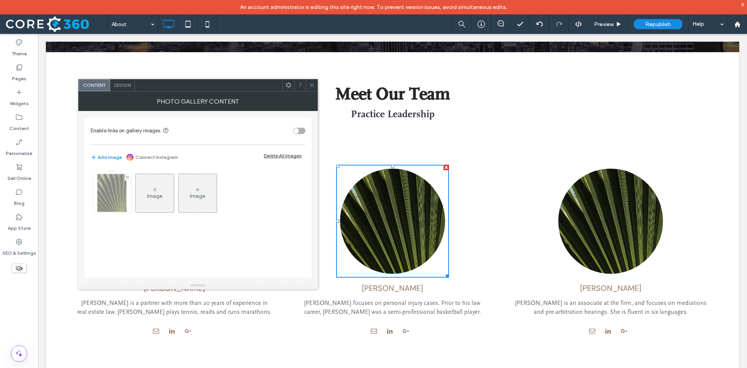
click at [110, 196] on img at bounding box center [111, 193] width 29 height 38
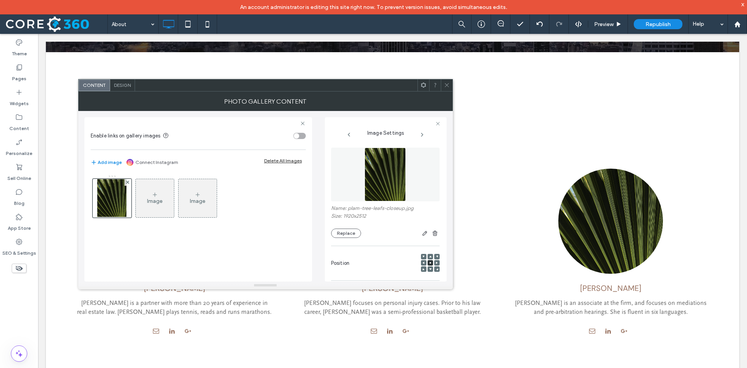
click at [391, 177] on img at bounding box center [384, 174] width 41 height 54
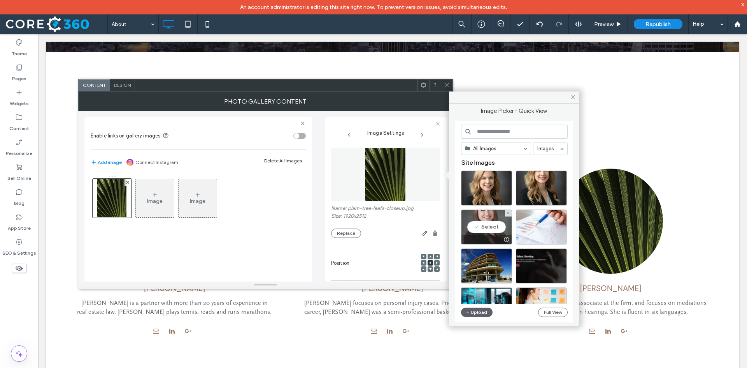
click at [491, 226] on div "Select" at bounding box center [486, 226] width 51 height 35
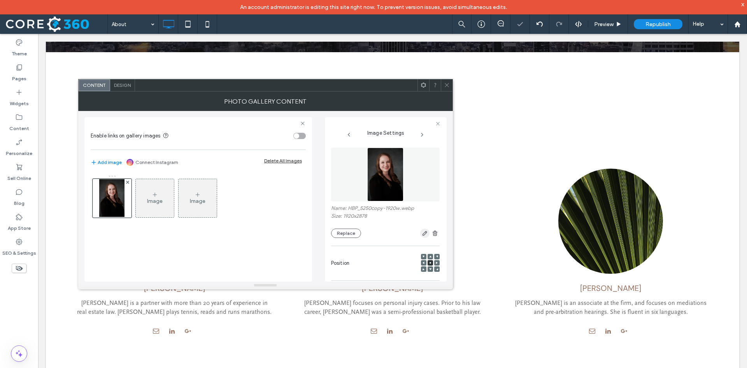
click at [422, 235] on icon "button" at bounding box center [425, 233] width 6 height 6
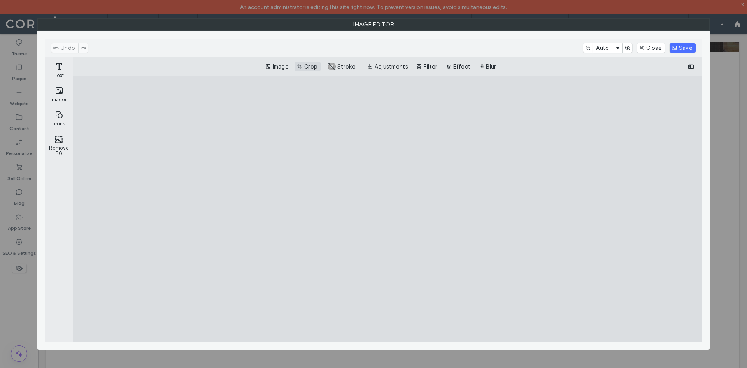
click at [307, 67] on button "Crop" at bounding box center [308, 66] width 26 height 9
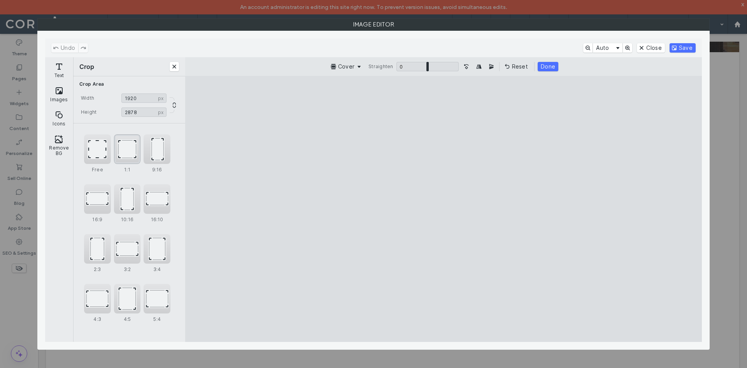
click at [130, 150] on div "1:1" at bounding box center [127, 149] width 27 height 30
type input "****"
drag, startPoint x: 494, startPoint y: 151, endPoint x: 501, endPoint y: 179, distance: 29.0
click at [443, 209] on cesdk-canvas "Editor canvas" at bounding box center [443, 209] width 0 height 0
drag, startPoint x: 689, startPoint y: 51, endPoint x: 546, endPoint y: 67, distance: 144.0
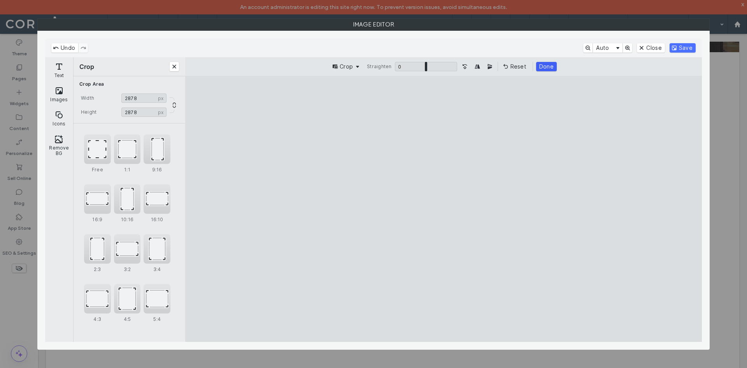
click at [689, 51] on button "Save" at bounding box center [682, 47] width 26 height 9
click at [544, 70] on button "Done" at bounding box center [546, 66] width 21 height 9
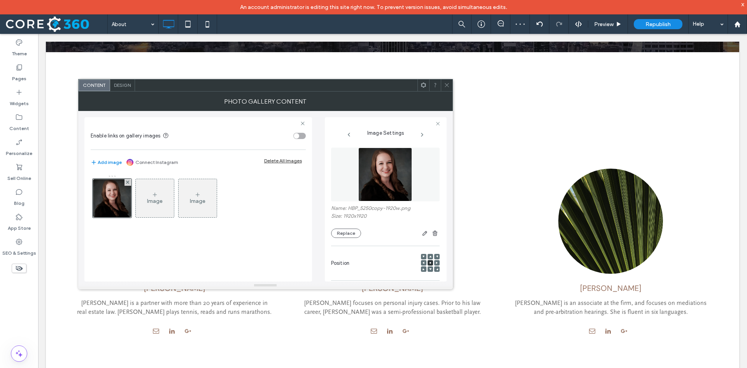
click at [448, 84] on use at bounding box center [447, 85] width 4 height 4
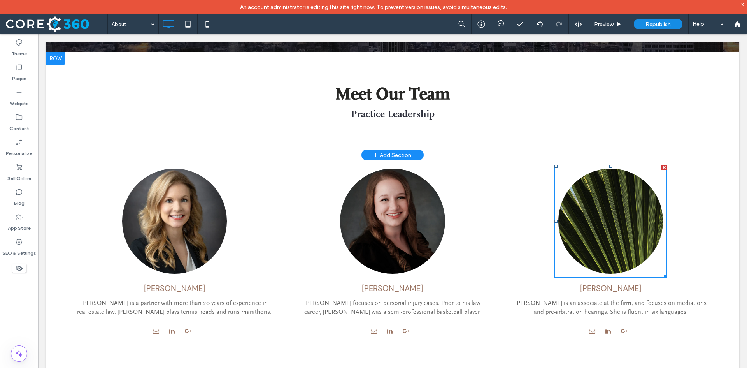
click at [600, 212] on link at bounding box center [610, 220] width 105 height 105
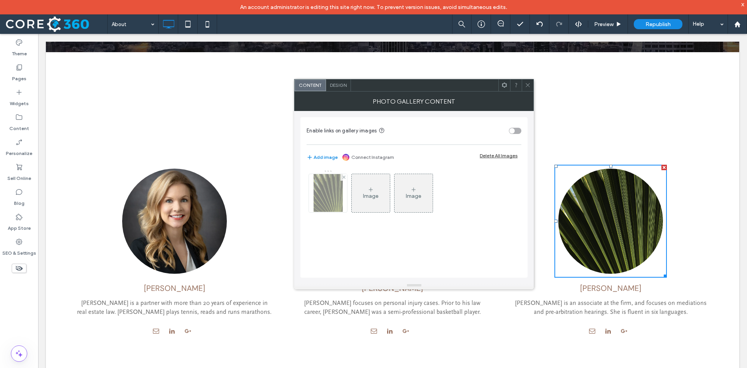
click at [335, 190] on img at bounding box center [327, 193] width 29 height 38
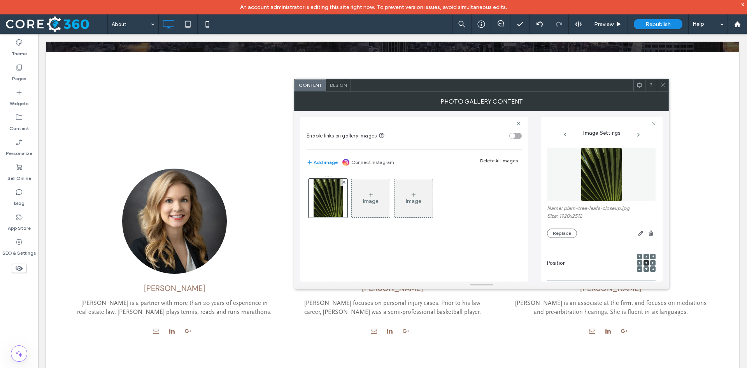
click at [587, 179] on img at bounding box center [601, 174] width 41 height 54
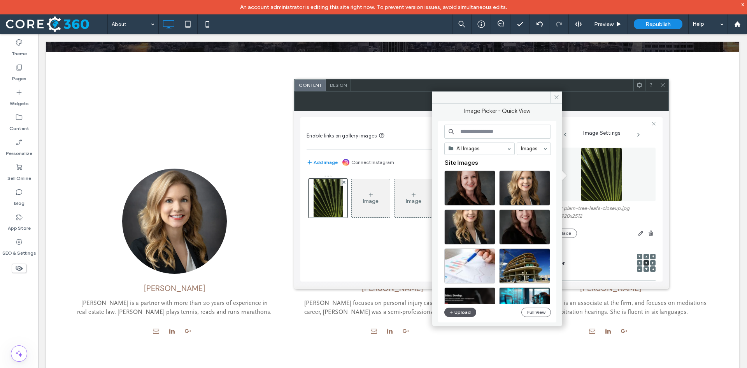
click at [466, 310] on button "Upload" at bounding box center [460, 311] width 32 height 9
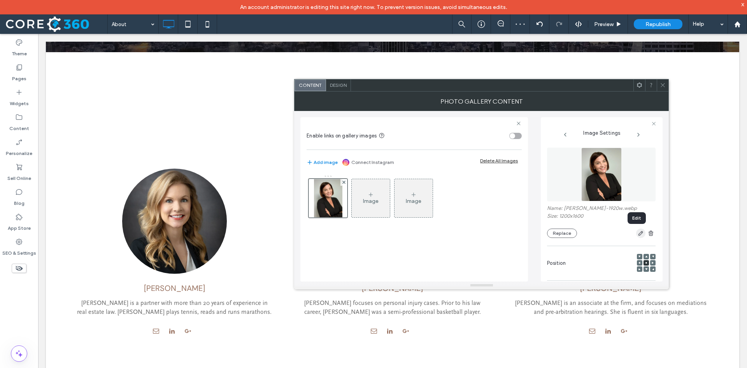
click at [637, 232] on icon "button" at bounding box center [640, 233] width 6 height 6
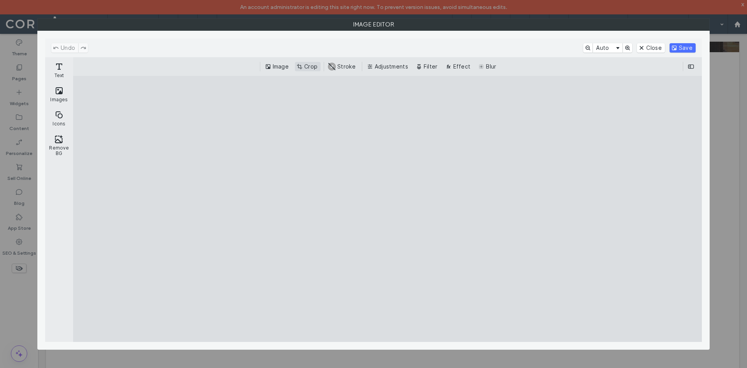
click at [308, 71] on button "Crop" at bounding box center [308, 66] width 26 height 9
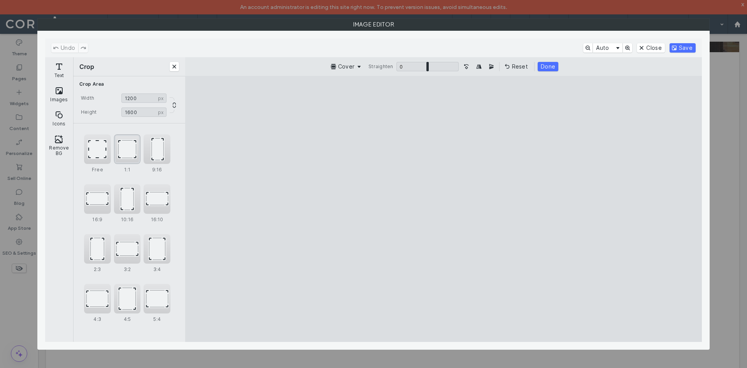
click at [132, 153] on div "1:1" at bounding box center [127, 149] width 27 height 30
type input "****"
drag, startPoint x: 476, startPoint y: 175, endPoint x: 478, endPoint y: 196, distance: 21.4
click at [443, 209] on cesdk-canvas "Editor canvas" at bounding box center [443, 209] width 0 height 0
click at [547, 70] on button "Done" at bounding box center [546, 66] width 21 height 9
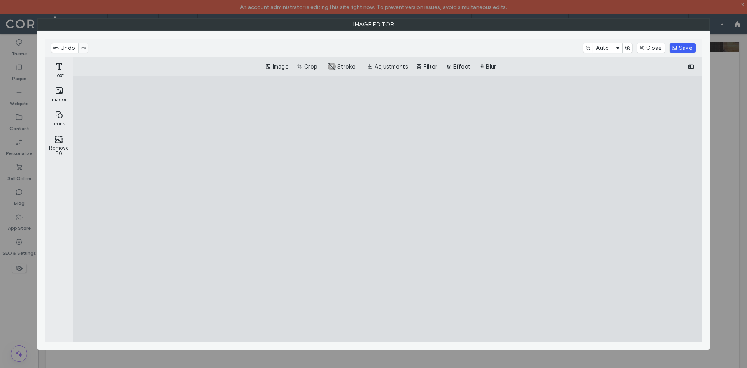
click at [685, 46] on button "Save" at bounding box center [682, 47] width 26 height 9
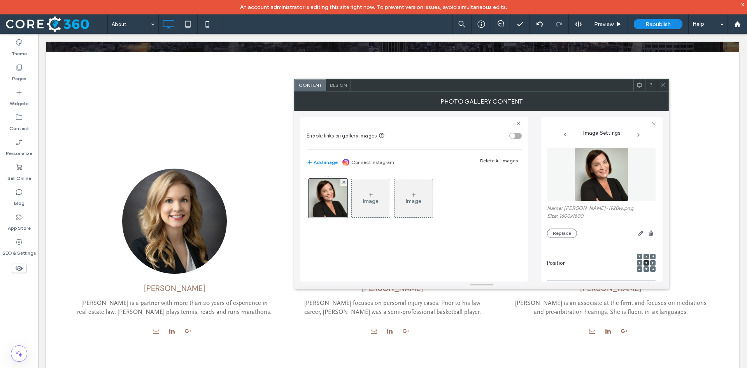
click at [665, 84] on icon at bounding box center [663, 85] width 6 height 6
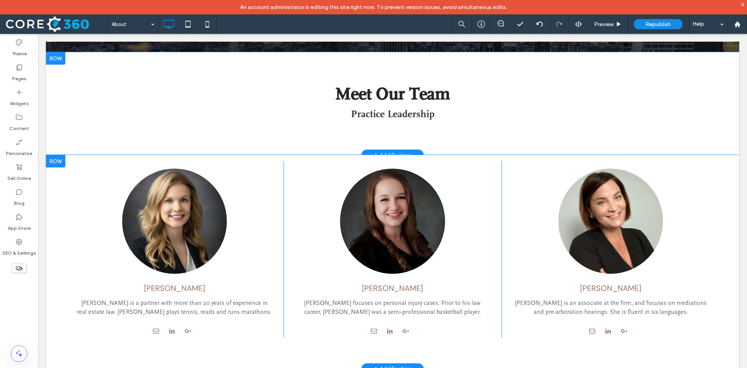
click at [54, 161] on div at bounding box center [55, 161] width 19 height 12
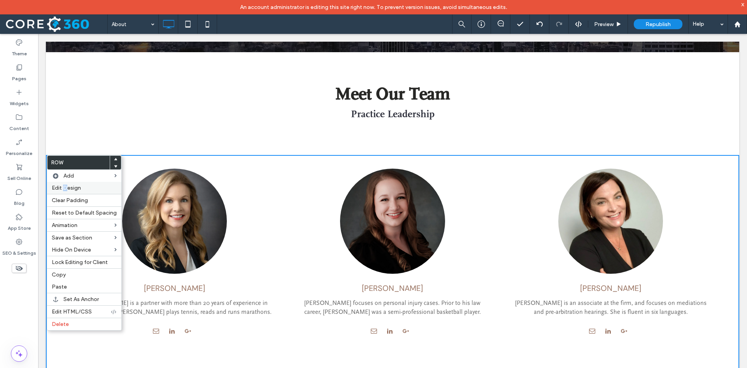
click at [65, 186] on span "Edit Design" at bounding box center [66, 187] width 29 height 7
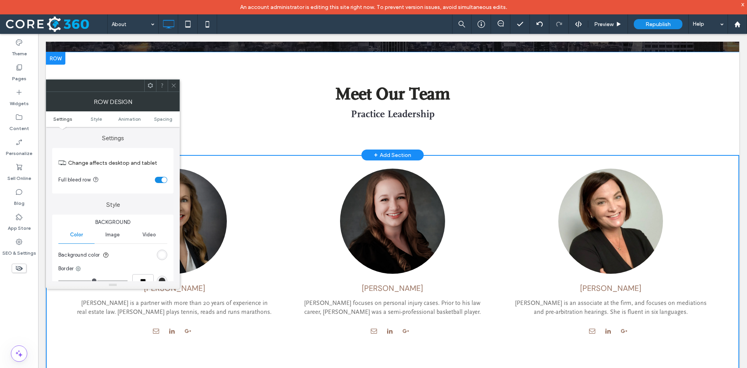
click at [157, 180] on div "toggle" at bounding box center [161, 180] width 12 height 6
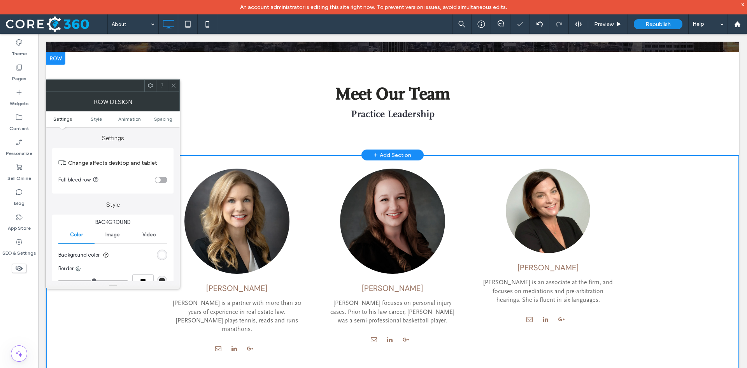
click at [179, 87] on div at bounding box center [174, 86] width 12 height 12
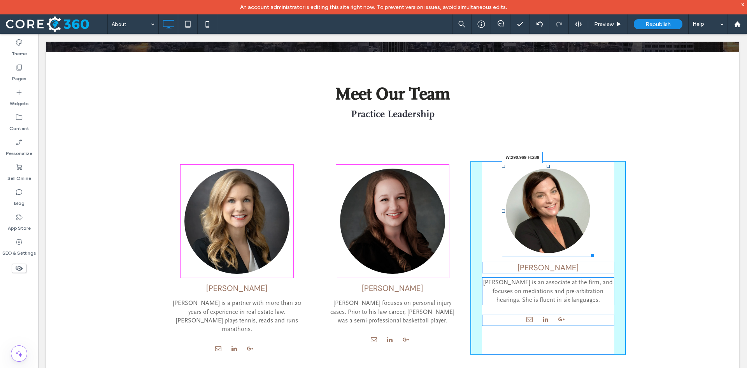
drag, startPoint x: 589, startPoint y: 253, endPoint x: 637, endPoint y: 283, distance: 57.3
click at [594, 249] on div "Nature's Symphony Breathtaking colors of our planet Button W:290.969 H:289" at bounding box center [548, 211] width 92 height 92
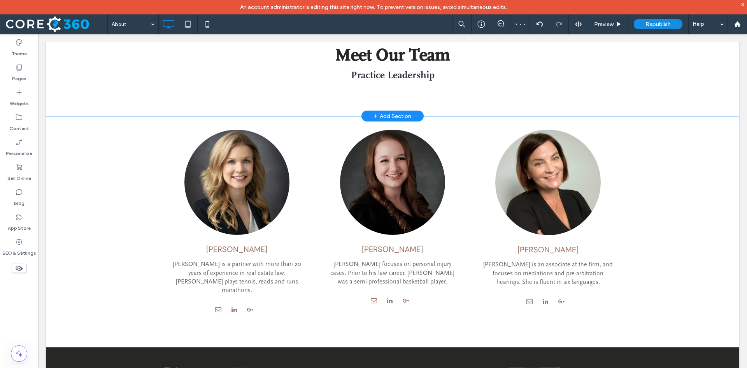
scroll to position [39, 0]
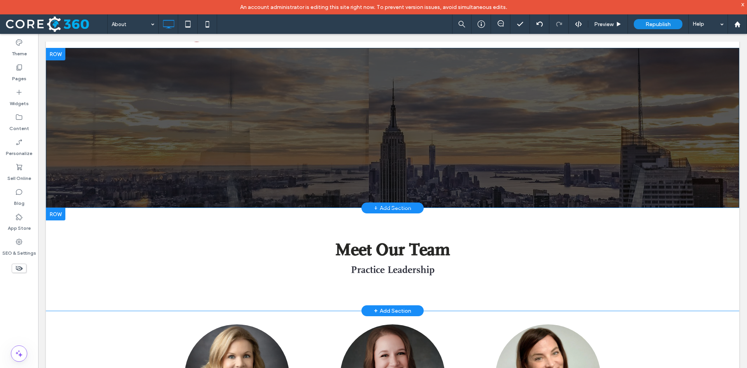
click at [52, 55] on div at bounding box center [55, 54] width 19 height 12
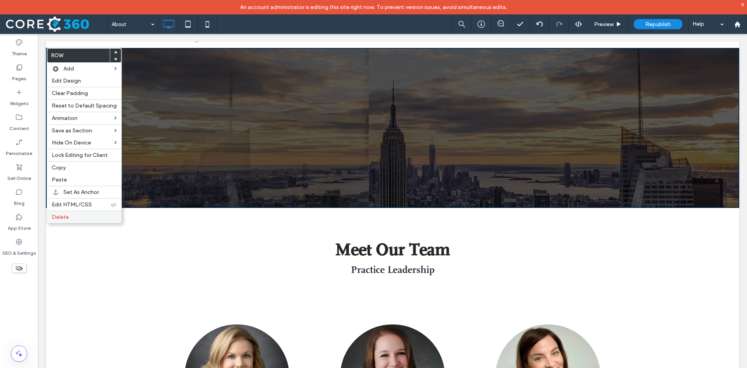
click at [72, 214] on label "Delete" at bounding box center [84, 217] width 65 height 7
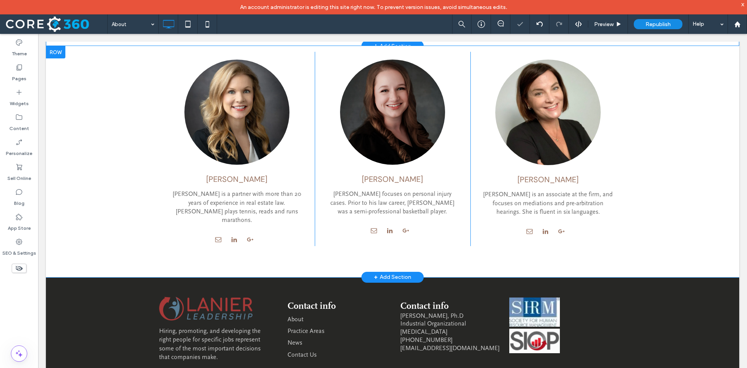
scroll to position [152, 0]
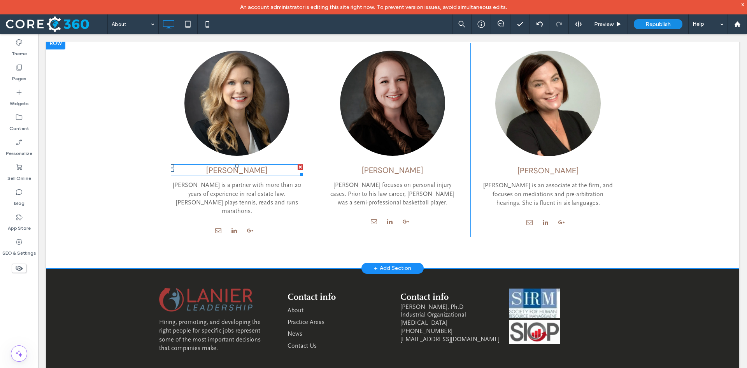
click at [239, 167] on span "[PERSON_NAME]" at bounding box center [236, 170] width 61 height 10
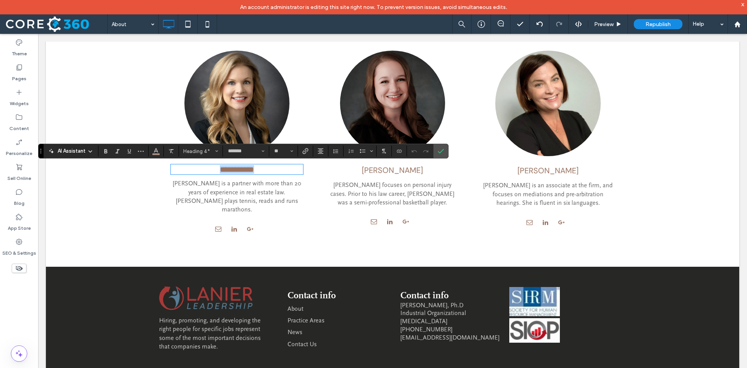
type input "**********"
type input "**"
type input "*******"
type input "**"
drag, startPoint x: 283, startPoint y: 172, endPoint x: 147, endPoint y: 168, distance: 136.2
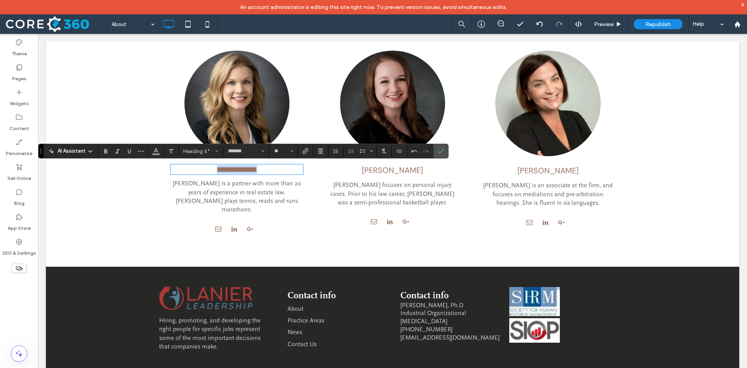
click at [147, 168] on div "**********" at bounding box center [392, 151] width 693 height 229
click at [189, 151] on span "Heading 4*" at bounding box center [198, 151] width 30 height 6
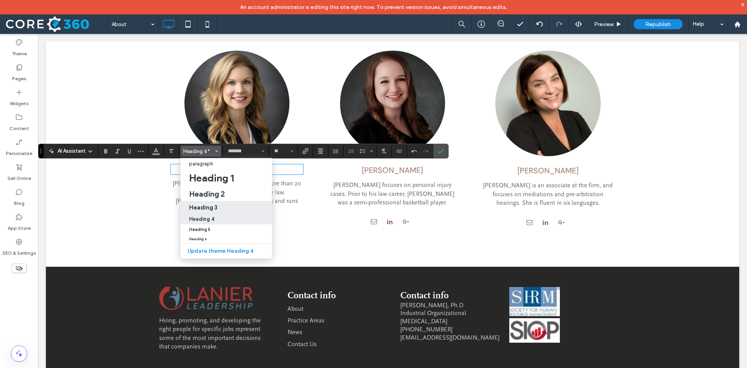
click at [206, 207] on h3 "Heading 3" at bounding box center [203, 206] width 28 height 7
type input "**********"
type input "**"
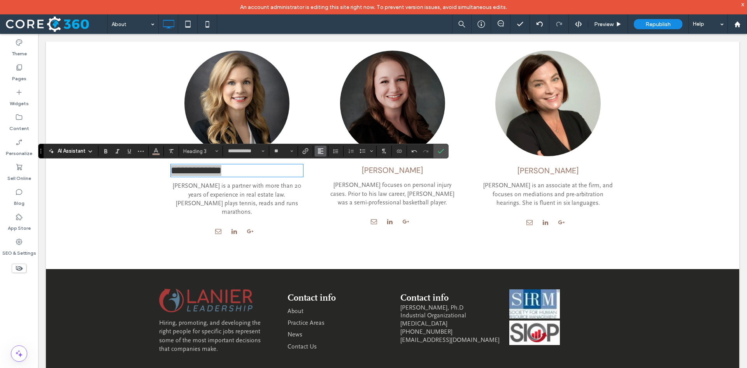
click at [321, 151] on use "Alignment" at bounding box center [320, 150] width 5 height 5
click at [328, 175] on icon "ui.textEditor.alignment.center" at bounding box center [326, 175] width 6 height 6
click at [158, 152] on use "Color" at bounding box center [156, 150] width 4 height 4
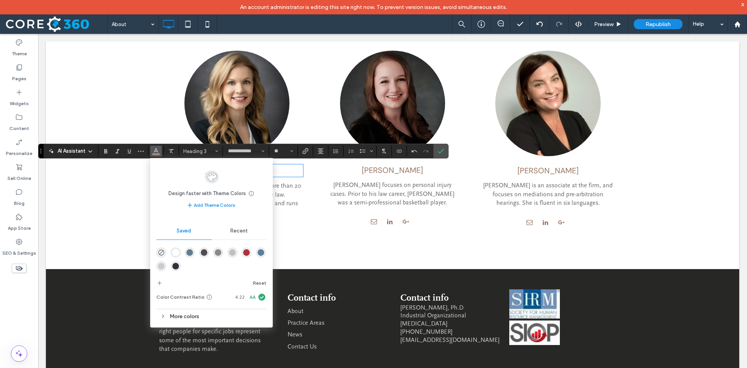
drag, startPoint x: 187, startPoint y: 252, endPoint x: 295, endPoint y: 180, distance: 129.2
click at [187, 252] on div "rgba(96,125,139,1)" at bounding box center [189, 252] width 7 height 7
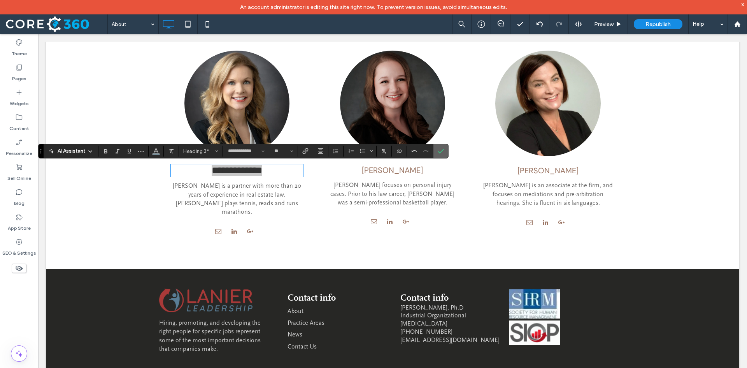
drag, startPoint x: 442, startPoint y: 149, endPoint x: 408, endPoint y: 114, distance: 49.0
click at [442, 149] on icon "Confirm" at bounding box center [441, 151] width 6 height 6
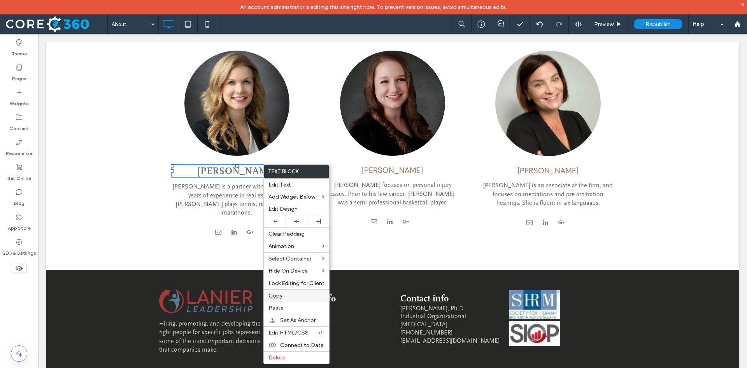
click at [291, 294] on label "Copy" at bounding box center [296, 295] width 56 height 7
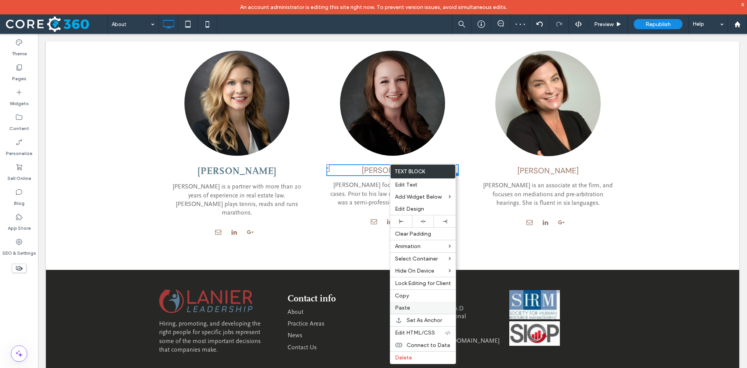
click at [406, 308] on span "Paste" at bounding box center [402, 307] width 15 height 7
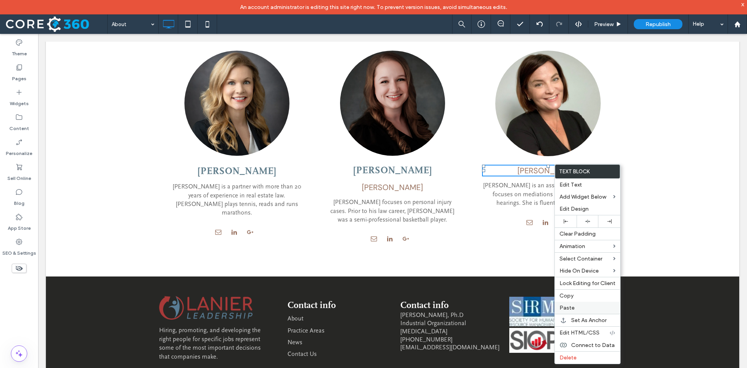
click at [580, 306] on label "Paste" at bounding box center [587, 307] width 56 height 7
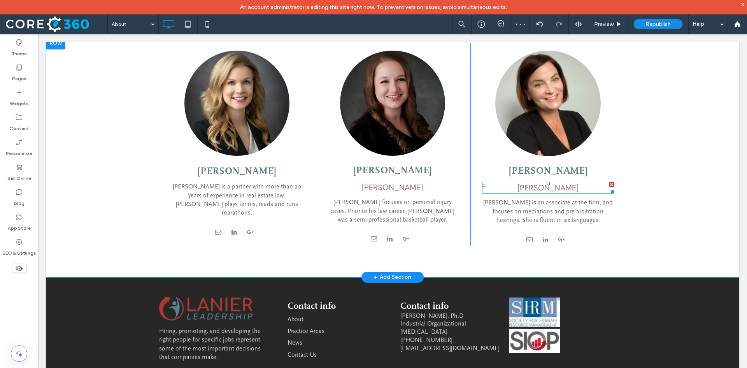
click at [609, 185] on div at bounding box center [611, 184] width 5 height 5
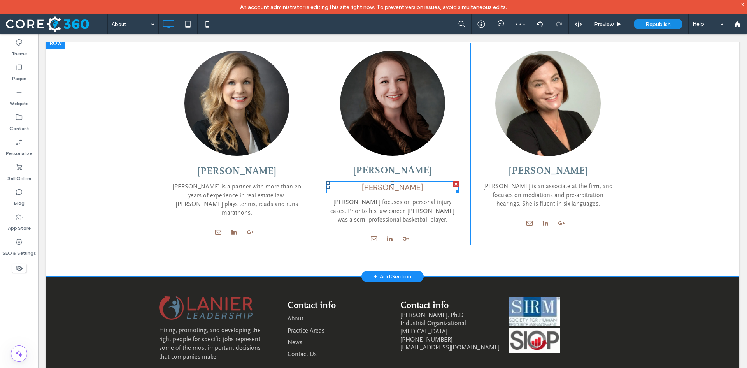
click at [453, 182] on div at bounding box center [455, 183] width 5 height 5
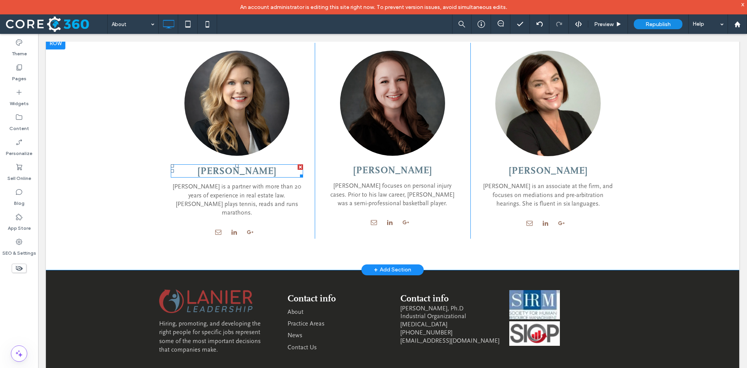
click at [253, 171] on span "[PERSON_NAME]" at bounding box center [237, 171] width 79 height 12
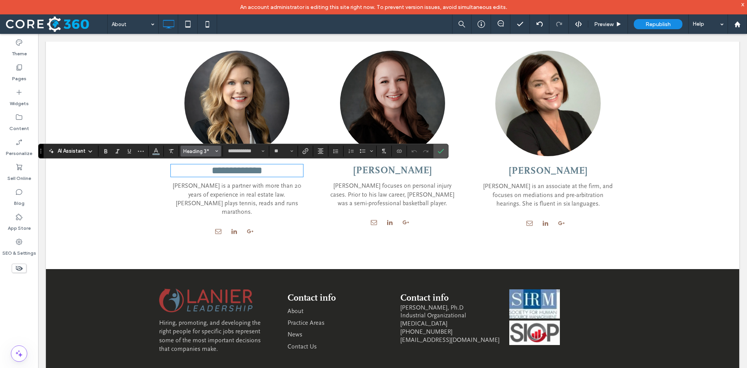
click at [200, 150] on span "Heading 3*" at bounding box center [198, 151] width 30 height 6
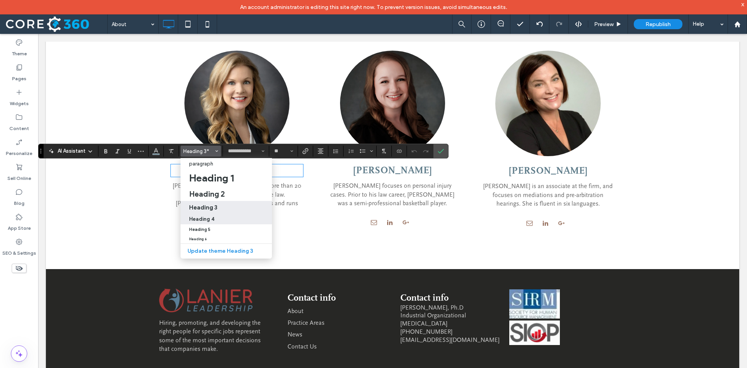
click at [207, 216] on h4 "Heading 4" at bounding box center [201, 219] width 25 height 6
type input "*******"
type input "**"
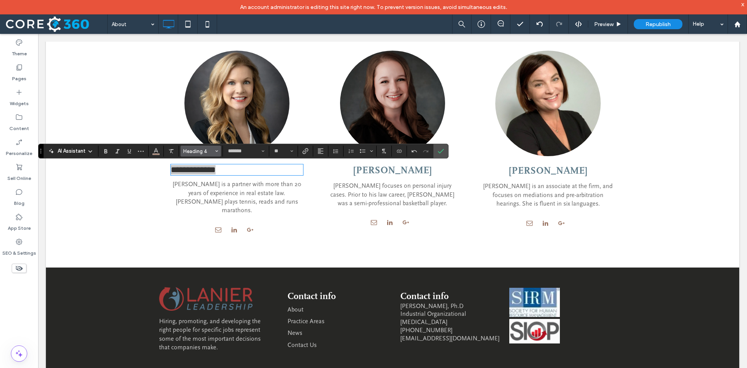
click at [211, 151] on span "Heading 4" at bounding box center [198, 151] width 30 height 6
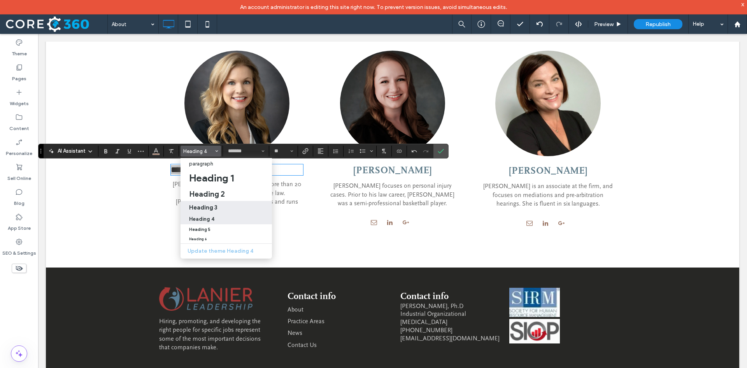
drag, startPoint x: 222, startPoint y: 206, endPoint x: 184, endPoint y: 171, distance: 51.5
click at [222, 206] on div "Heading 3" at bounding box center [226, 206] width 74 height 7
type input "**********"
type input "**"
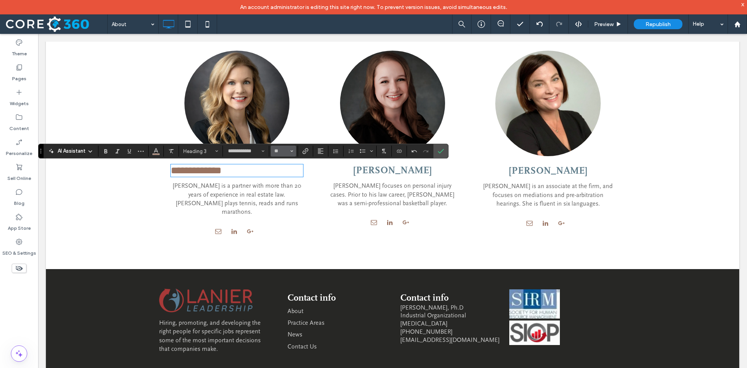
click at [291, 150] on icon "Size" at bounding box center [291, 150] width 3 height 3
click at [286, 209] on label "24" at bounding box center [283, 211] width 25 height 11
type input "**"
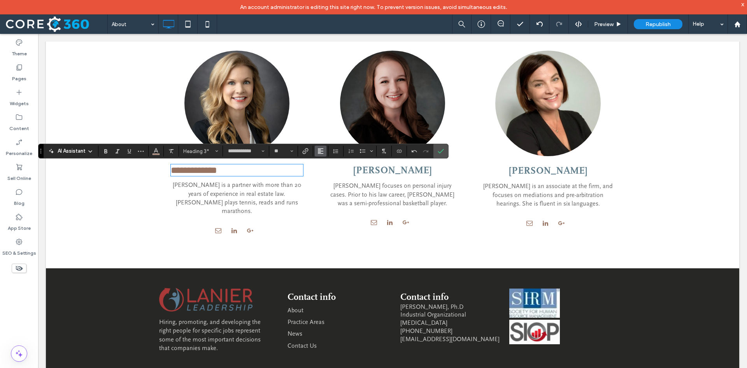
click at [319, 151] on icon "Alignment" at bounding box center [320, 151] width 6 height 6
click at [329, 173] on icon "ui.textEditor.alignment.center" at bounding box center [326, 175] width 6 height 6
click at [154, 151] on icon "Color" at bounding box center [156, 150] width 6 height 6
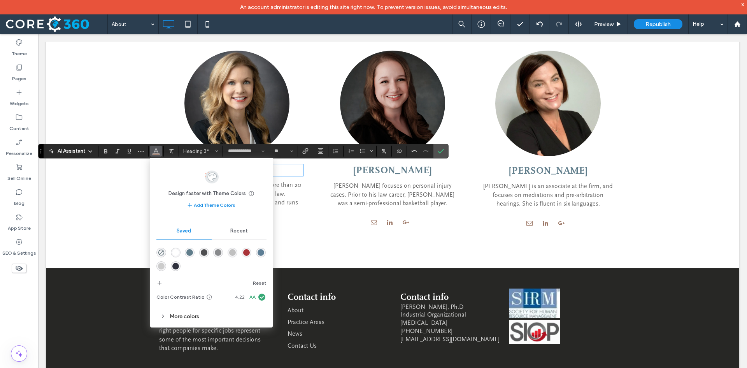
click at [204, 252] on div "rgba(78,78,80,1)" at bounding box center [204, 252] width 7 height 7
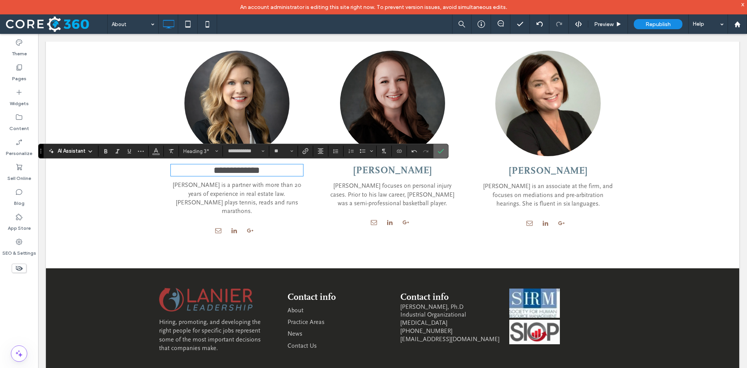
click at [440, 149] on icon "Confirm" at bounding box center [441, 151] width 6 height 6
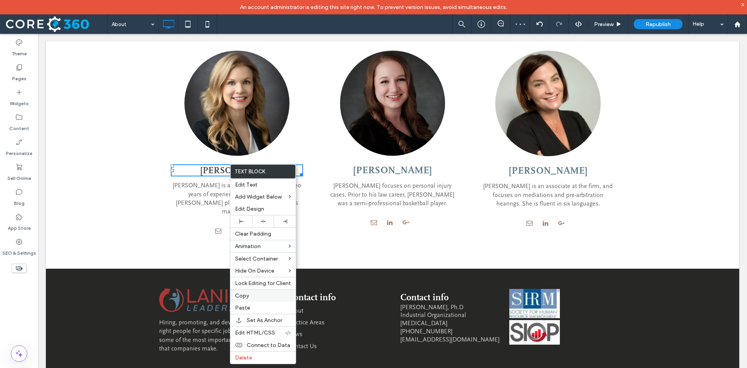
click at [244, 297] on span "Copy" at bounding box center [242, 295] width 14 height 7
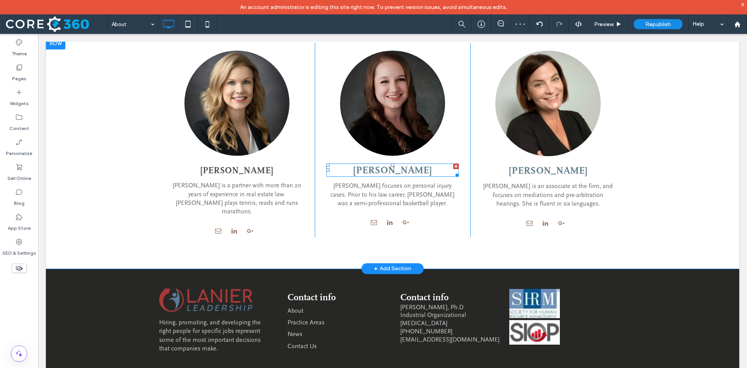
click at [454, 164] on div at bounding box center [455, 165] width 5 height 5
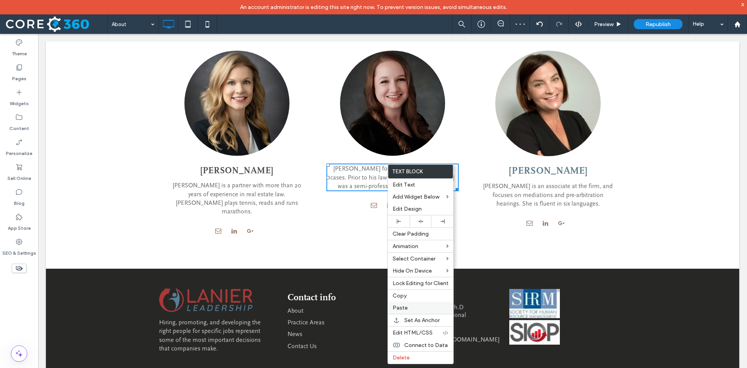
click at [404, 310] on span "Paste" at bounding box center [399, 307] width 15 height 7
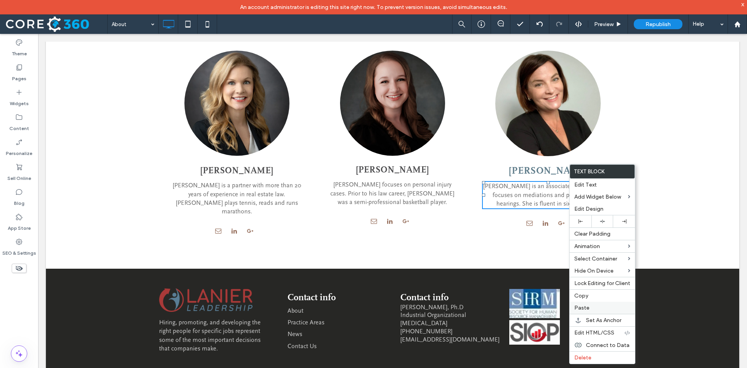
click at [605, 308] on label "Paste" at bounding box center [602, 307] width 56 height 7
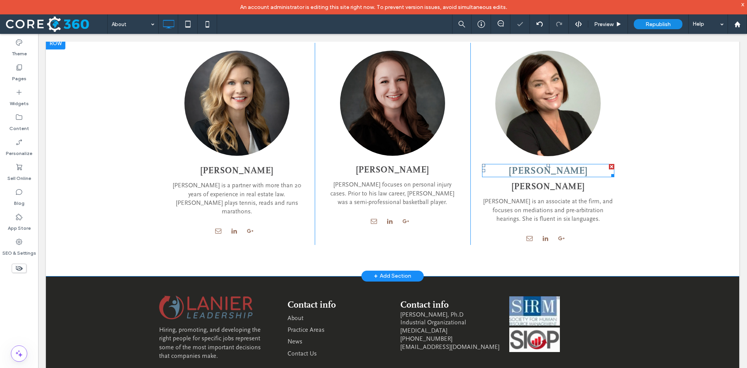
click at [609, 166] on div at bounding box center [611, 166] width 5 height 5
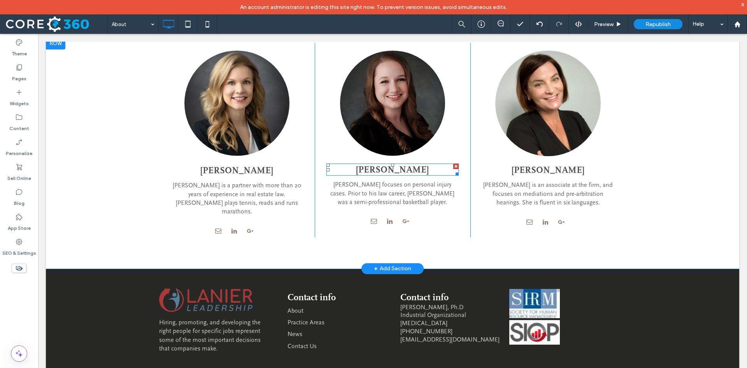
click at [401, 173] on span "[PERSON_NAME]" at bounding box center [392, 169] width 73 height 11
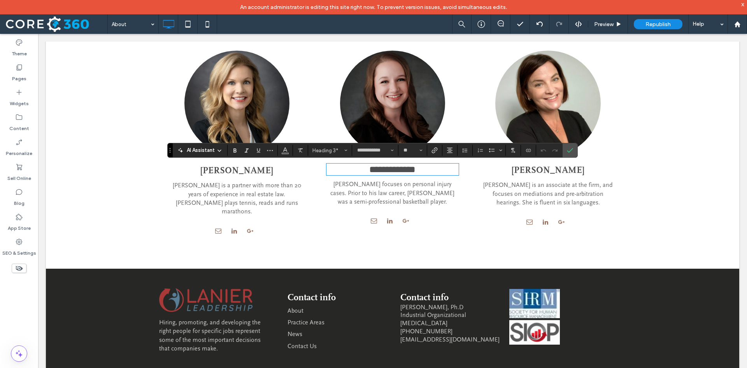
type input "**********"
type input "**"
click at [572, 151] on icon "Confirm" at bounding box center [570, 150] width 6 height 6
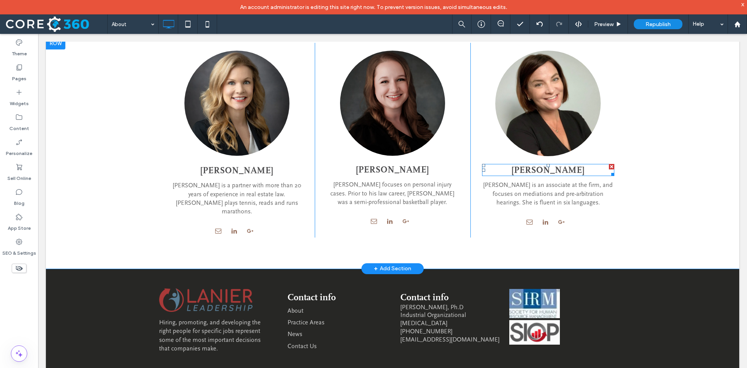
click at [554, 171] on span "[PERSON_NAME]" at bounding box center [547, 170] width 73 height 11
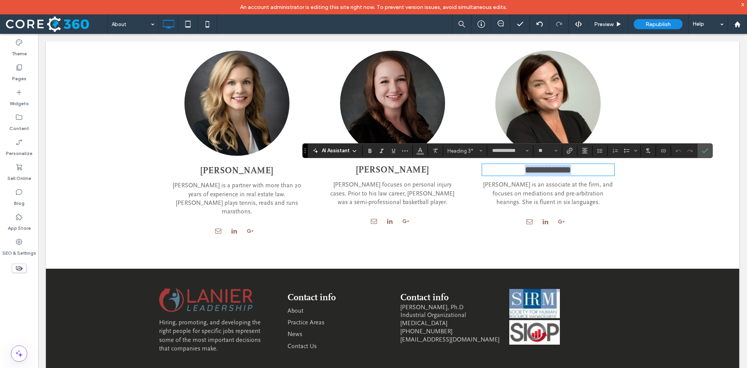
type input "**********"
type input "**"
click at [706, 149] on icon "Confirm" at bounding box center [705, 150] width 6 height 6
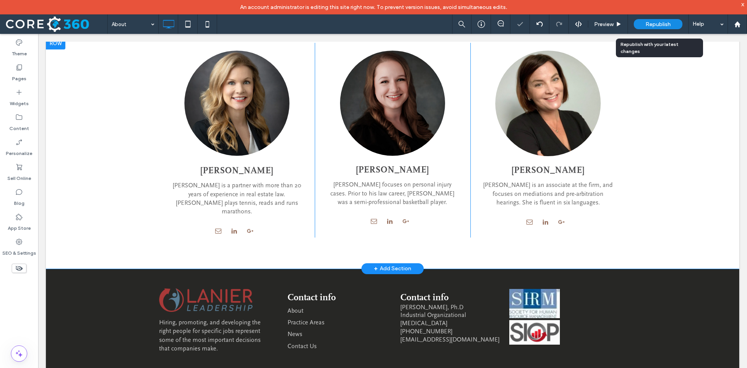
click at [669, 22] on span "Republish" at bounding box center [657, 24] width 25 height 7
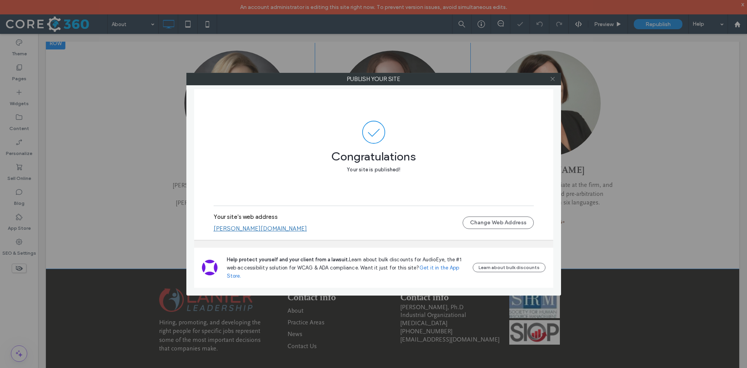
click at [554, 79] on icon at bounding box center [553, 79] width 6 height 6
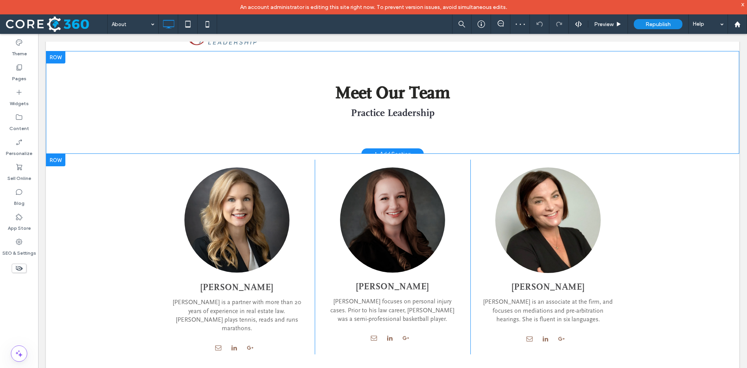
scroll to position [0, 0]
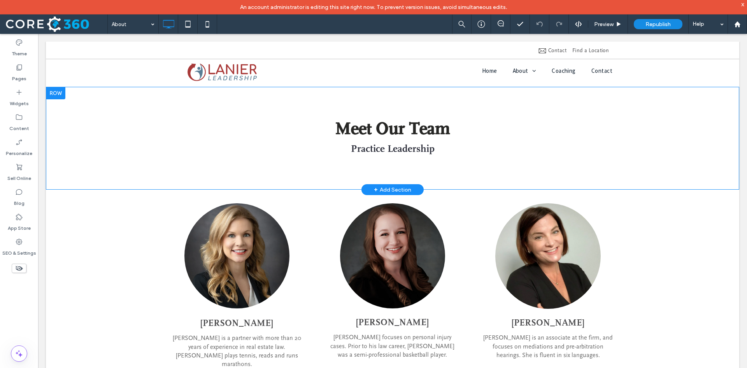
click at [63, 93] on div at bounding box center [55, 93] width 19 height 12
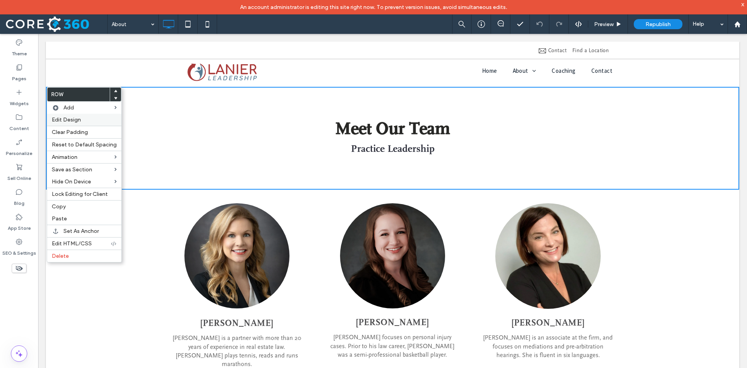
click at [62, 119] on span "Edit Design" at bounding box center [66, 119] width 29 height 7
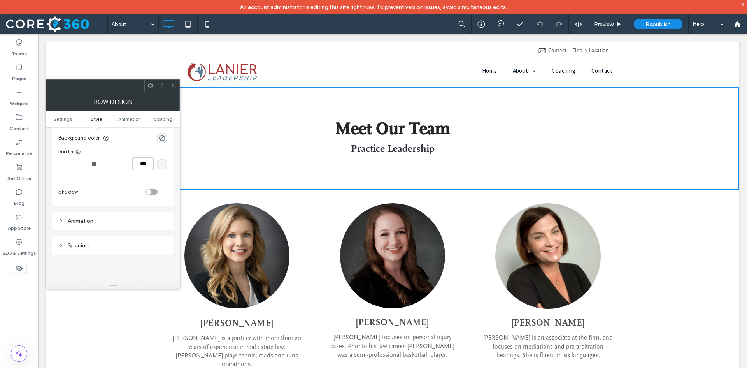
click at [89, 244] on div "Spacing" at bounding box center [112, 245] width 109 height 7
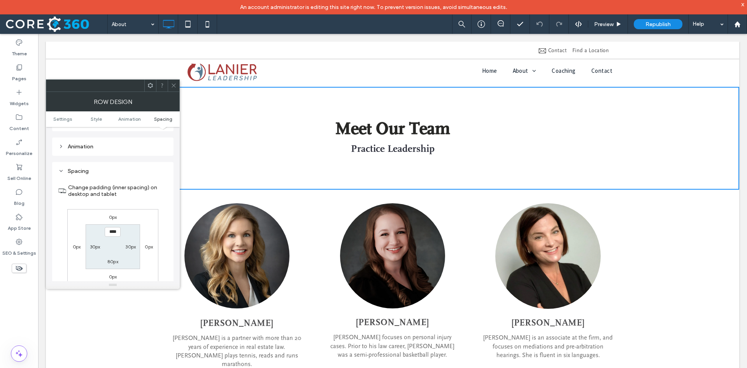
scroll to position [272, 0]
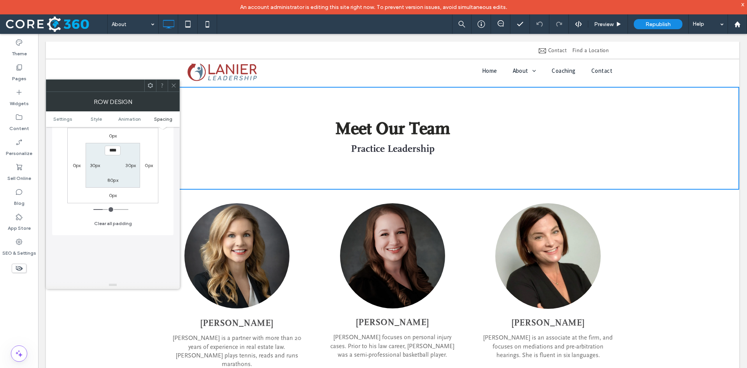
click at [111, 179] on label "80px" at bounding box center [112, 180] width 11 height 6
type input "**"
type input "****"
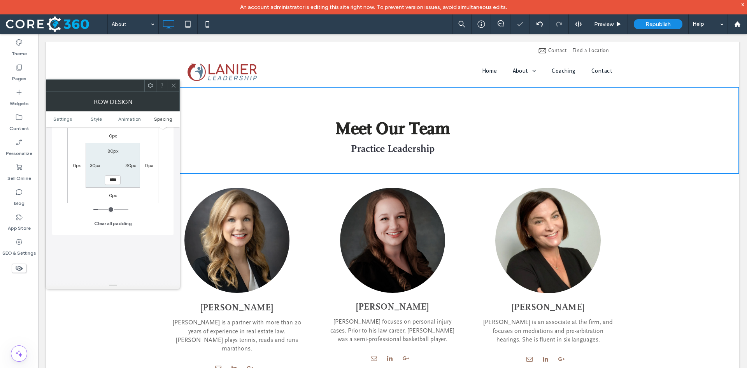
click at [114, 153] on label "80px" at bounding box center [112, 151] width 11 height 6
type input "**"
type input "***"
type input "*****"
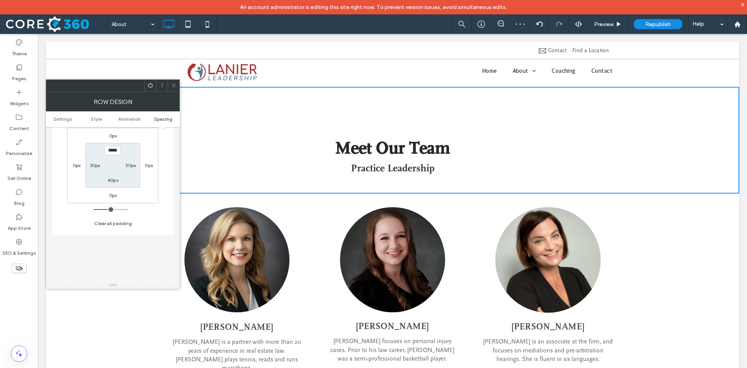
click at [177, 81] on div at bounding box center [174, 86] width 12 height 12
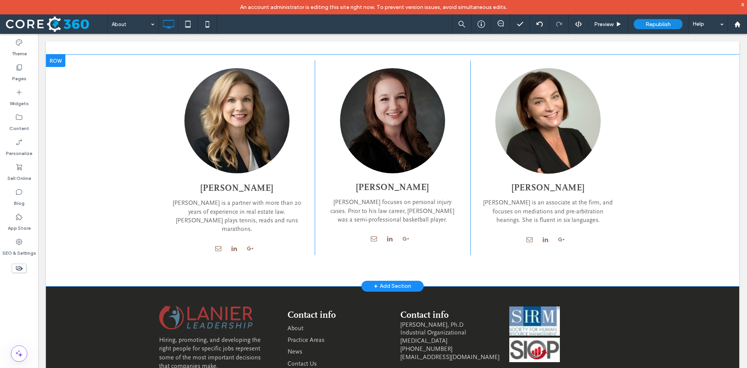
scroll to position [156, 0]
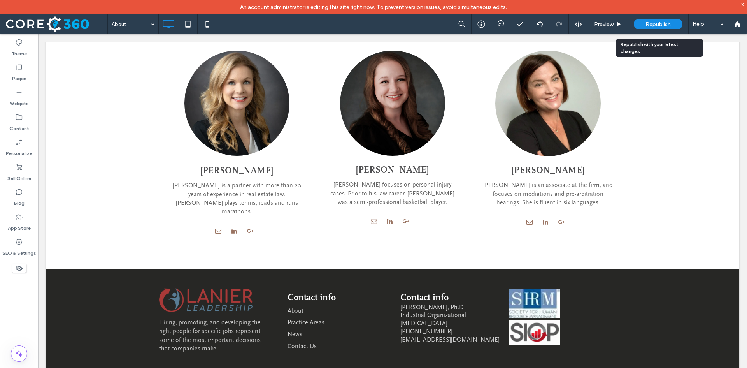
click at [661, 25] on span "Republish" at bounding box center [657, 24] width 25 height 7
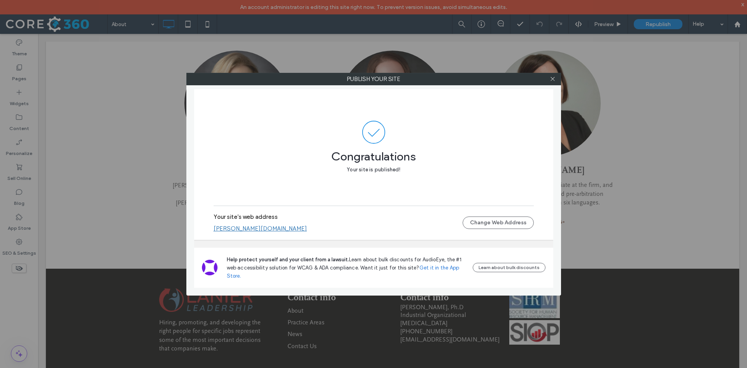
click at [660, 25] on div "Publish your site Congratulations Your site is published! Your site's web addre…" at bounding box center [373, 184] width 747 height 368
click at [553, 77] on icon at bounding box center [553, 79] width 6 height 6
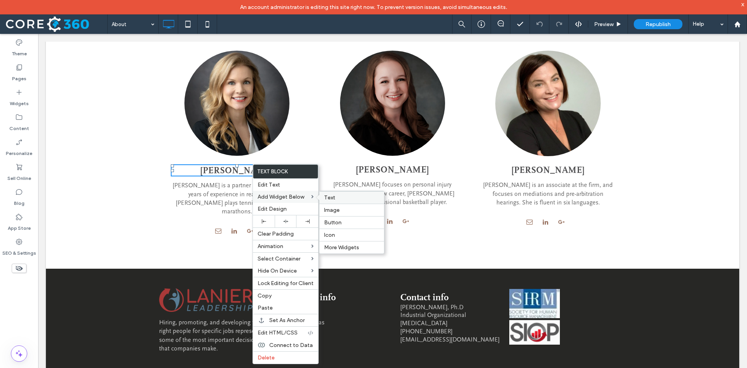
click at [334, 198] on span "Text" at bounding box center [329, 197] width 11 height 7
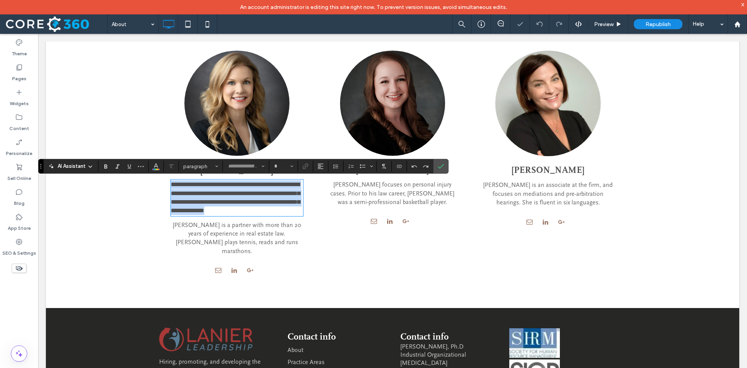
type input "**********"
type input "**"
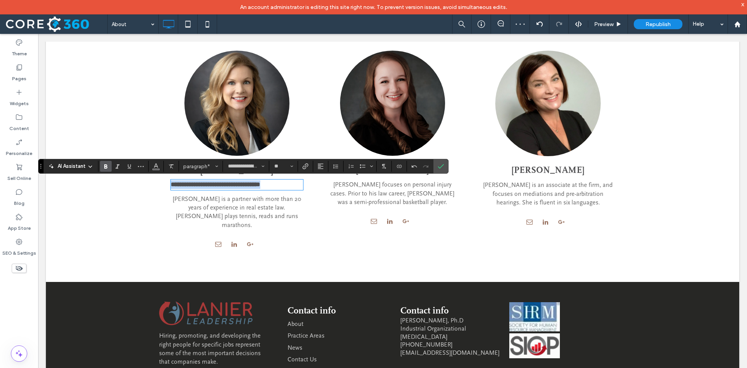
drag, startPoint x: 276, startPoint y: 185, endPoint x: 119, endPoint y: 183, distance: 157.1
click at [119, 183] on div "**********" at bounding box center [392, 159] width 693 height 245
click at [319, 165] on icon "Alignment" at bounding box center [320, 166] width 6 height 6
click at [334, 189] on label "ui.textEditor.alignment.center" at bounding box center [328, 189] width 27 height 11
drag, startPoint x: 441, startPoint y: 165, endPoint x: 172, endPoint y: 187, distance: 270.5
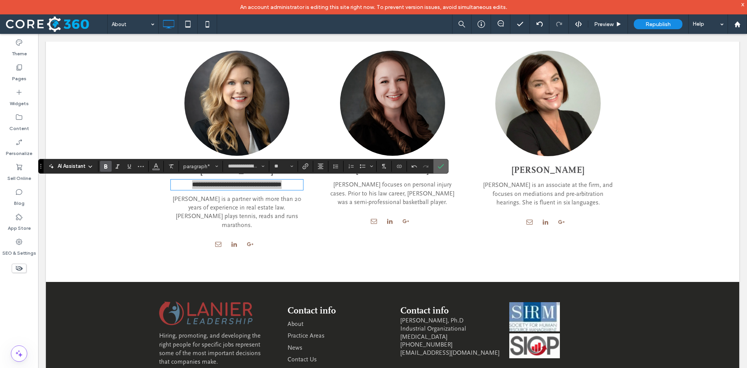
click at [441, 165] on icon "Confirm" at bounding box center [441, 166] width 6 height 6
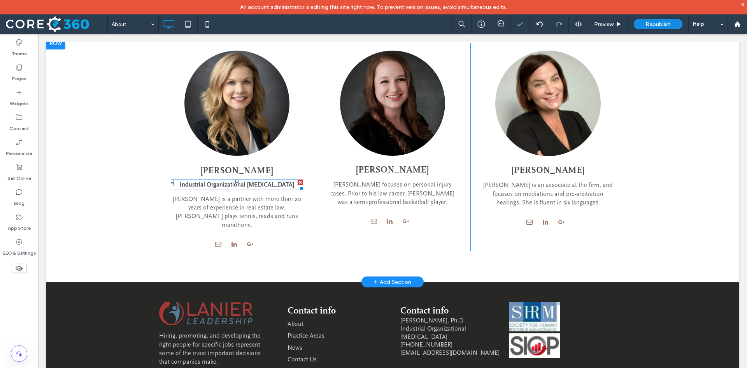
click at [244, 182] on strong "Industrial Organizational [MEDICAL_DATA]" at bounding box center [237, 184] width 114 height 7
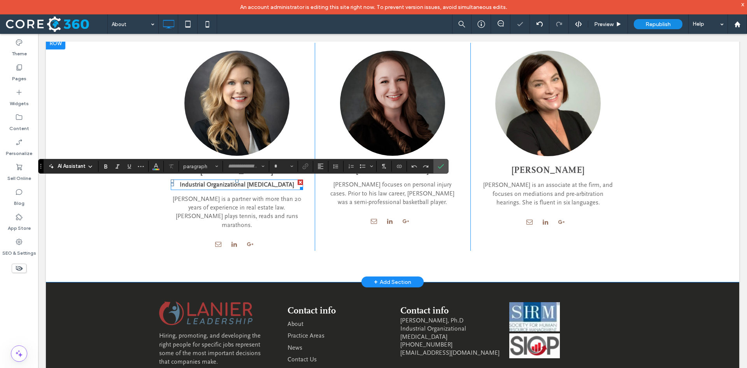
type input "**********"
type input "**"
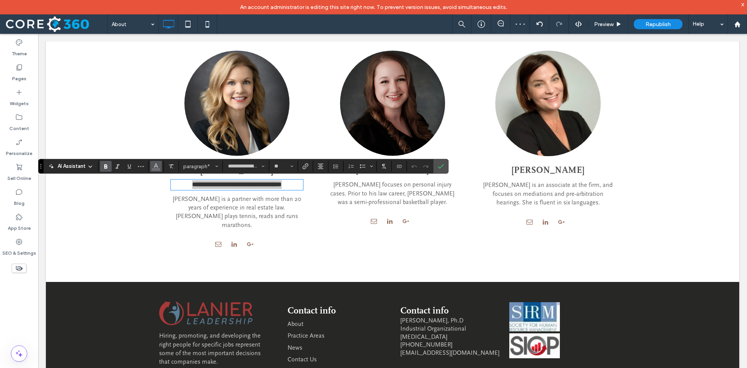
click at [158, 169] on span "Color" at bounding box center [156, 165] width 6 height 10
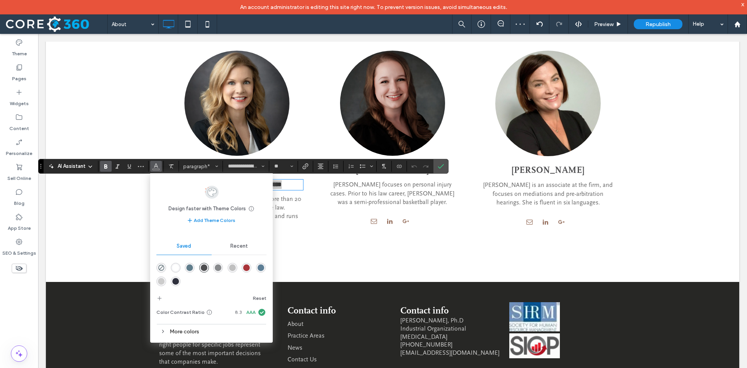
click at [249, 267] on div "rgba(169,52,57,1)" at bounding box center [246, 267] width 7 height 7
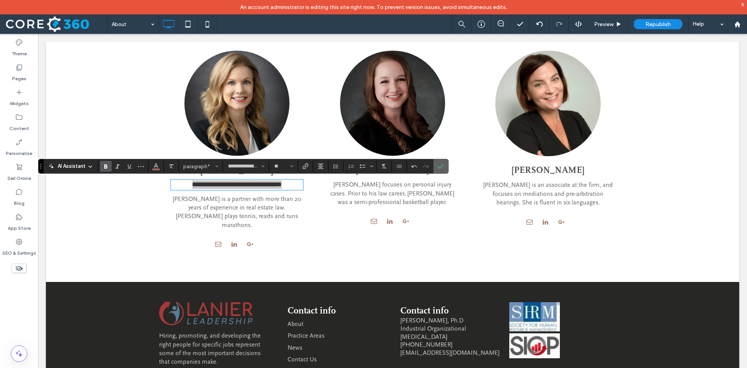
click at [439, 167] on icon "Confirm" at bounding box center [441, 166] width 6 height 6
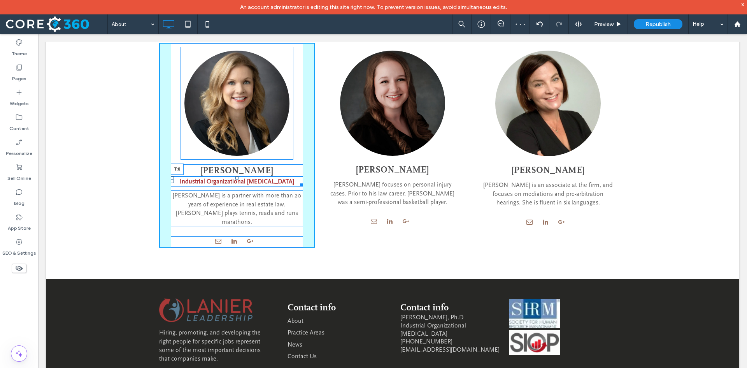
drag, startPoint x: 232, startPoint y: 182, endPoint x: 232, endPoint y: 172, distance: 10.5
click at [232, 172] on div "Nature's Symphony Breathtaking colors of our planet Button [PERSON_NAME] Indust…" at bounding box center [237, 145] width 156 height 205
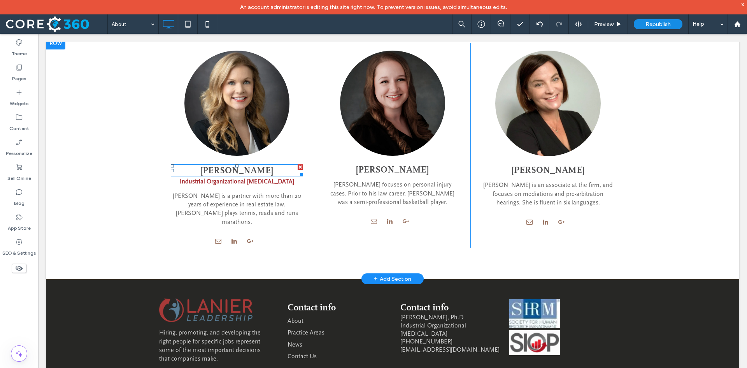
click at [271, 168] on h3 "[PERSON_NAME]" at bounding box center [237, 170] width 132 height 11
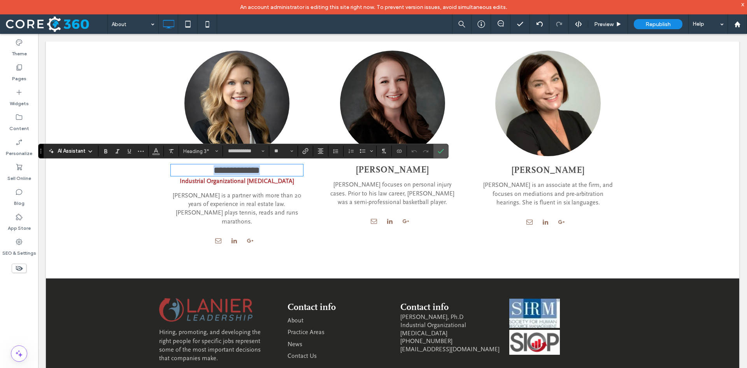
click at [272, 170] on h3 "**********" at bounding box center [237, 170] width 132 height 10
click at [254, 170] on span "**********" at bounding box center [237, 169] width 64 height 9
drag, startPoint x: 284, startPoint y: 168, endPoint x: 257, endPoint y: 170, distance: 26.1
click at [257, 170] on h3 "**********" at bounding box center [237, 170] width 132 height 10
copy span "*****"
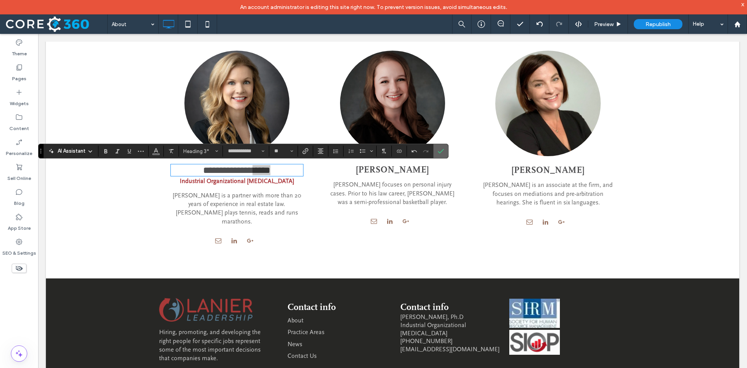
click at [444, 149] on label "Confirm" at bounding box center [441, 151] width 12 height 14
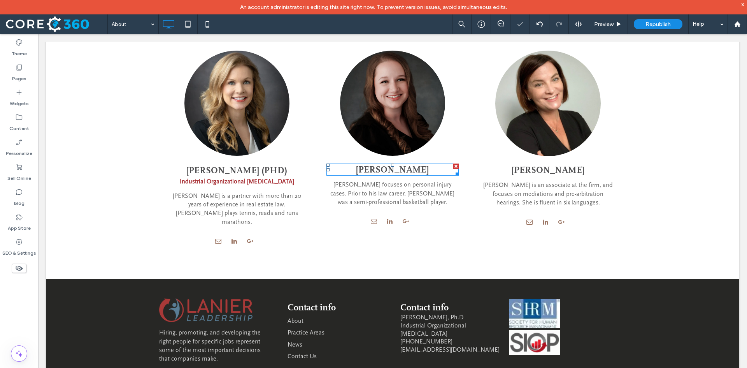
click at [432, 170] on h3 "[PERSON_NAME]" at bounding box center [392, 169] width 132 height 11
type input "**********"
type input "**"
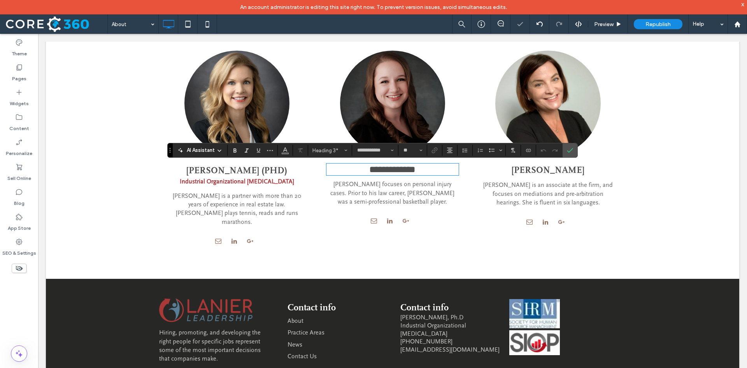
click at [424, 168] on h3 "**********" at bounding box center [392, 169] width 132 height 10
paste div
type input "**********"
type input "**"
click at [571, 148] on icon "Confirm" at bounding box center [570, 150] width 6 height 6
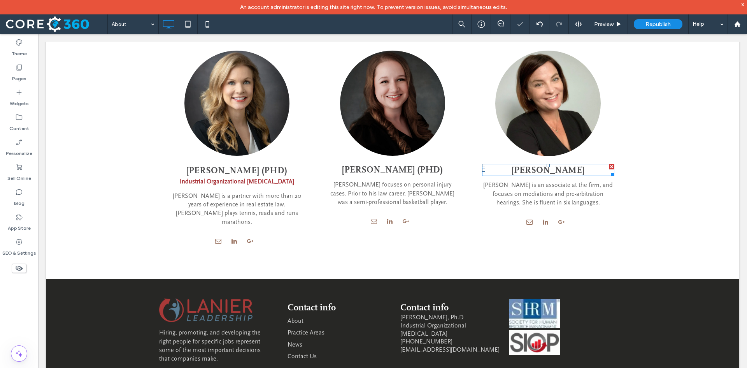
click at [571, 169] on span "[PERSON_NAME]" at bounding box center [547, 170] width 73 height 11
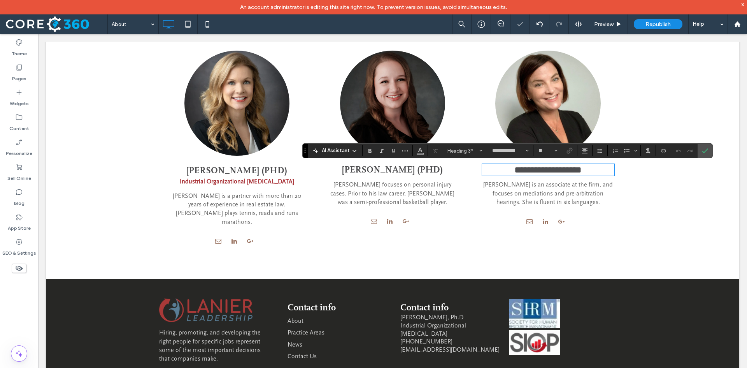
click at [595, 170] on h3 "**********" at bounding box center [548, 170] width 132 height 10
type input "**********"
type input "**"
click at [705, 149] on icon "Confirm" at bounding box center [705, 150] width 6 height 6
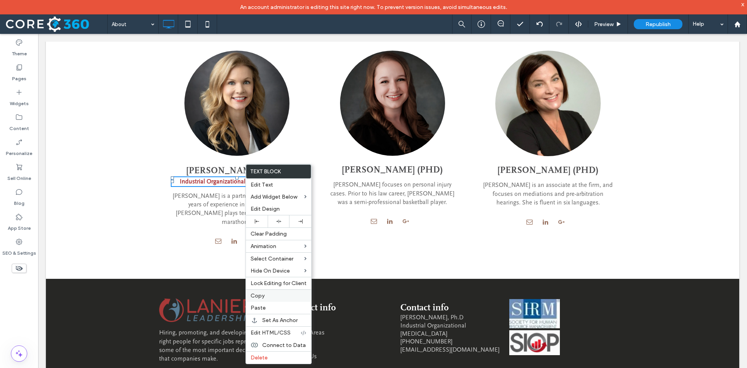
click at [260, 296] on span "Copy" at bounding box center [257, 295] width 14 height 7
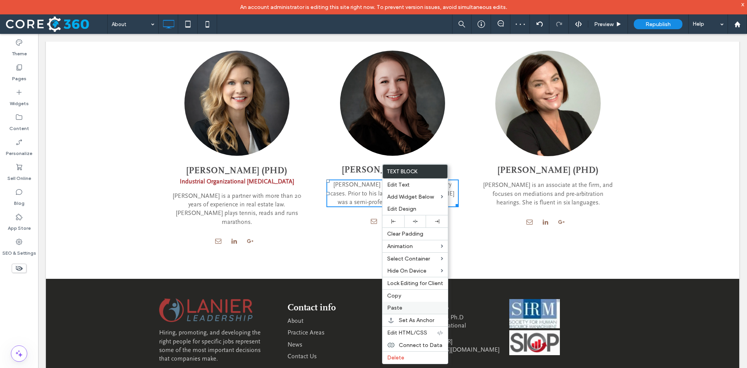
click at [401, 308] on label "Paste" at bounding box center [415, 307] width 56 height 7
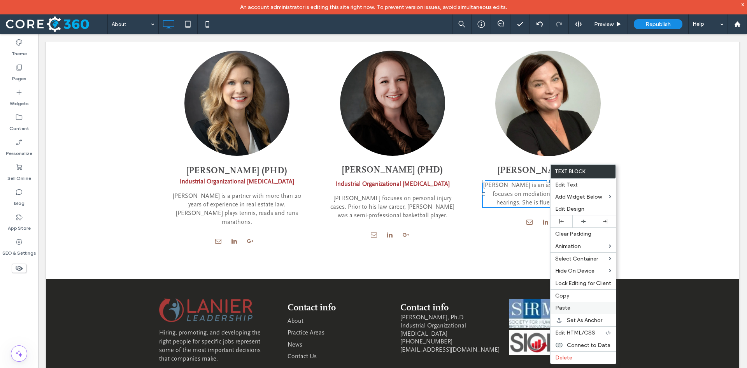
click at [570, 305] on label "Paste" at bounding box center [583, 307] width 56 height 7
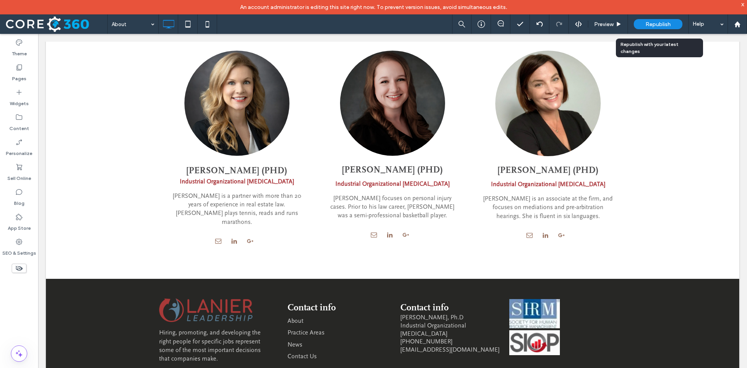
click at [659, 20] on div "Republish" at bounding box center [658, 24] width 49 height 10
